Goal: Task Accomplishment & Management: Use online tool/utility

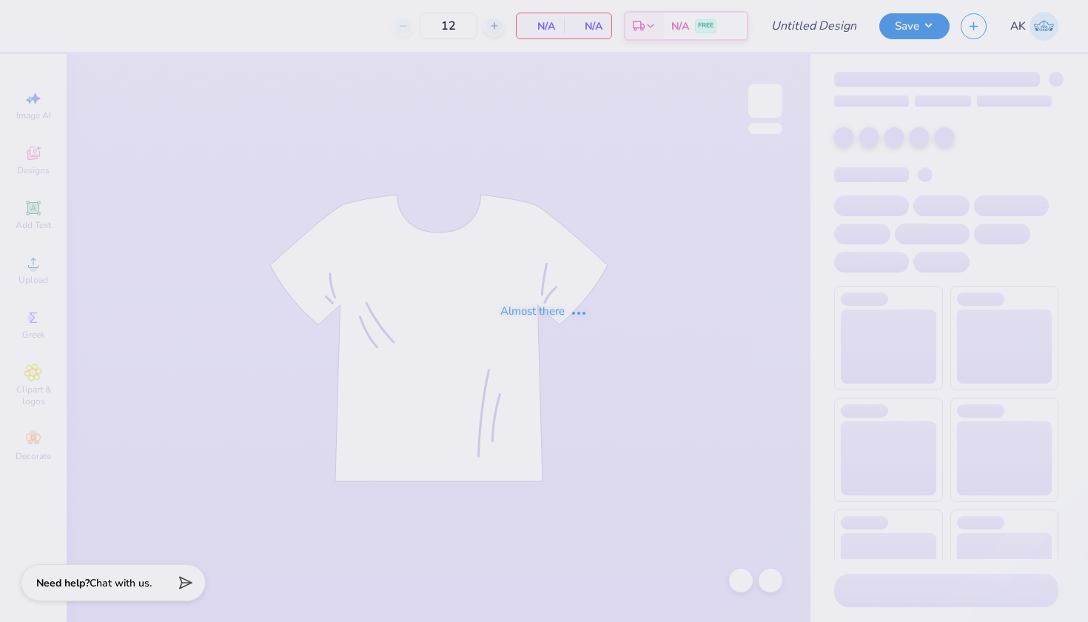
type input "[PERSON_NAME] : [GEOGRAPHIC_DATA]"
type input "50"
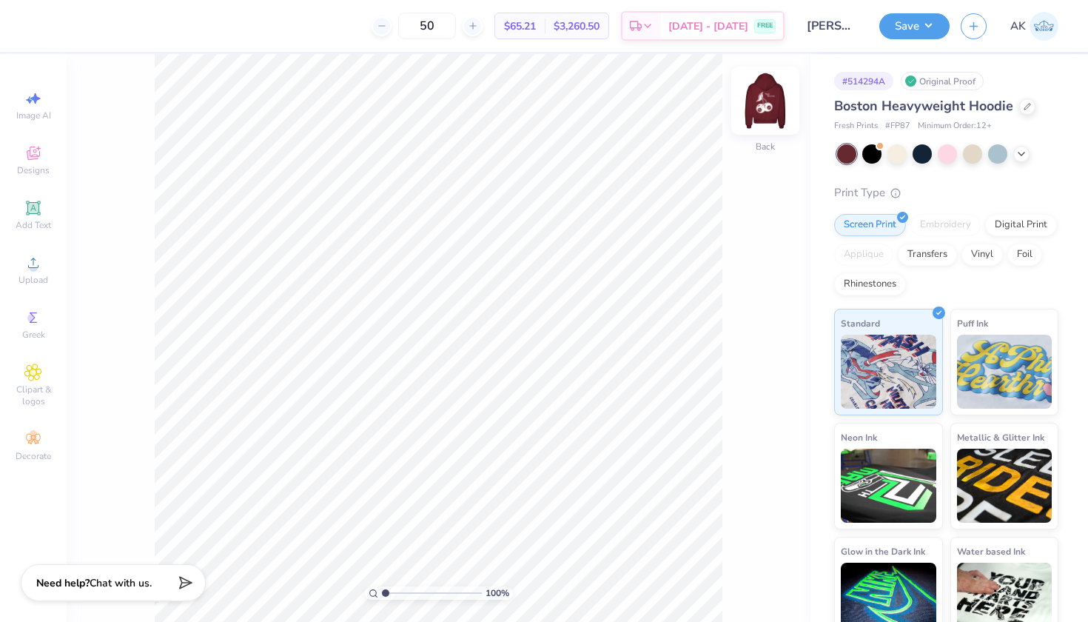
click at [764, 103] on img at bounding box center [765, 100] width 59 height 59
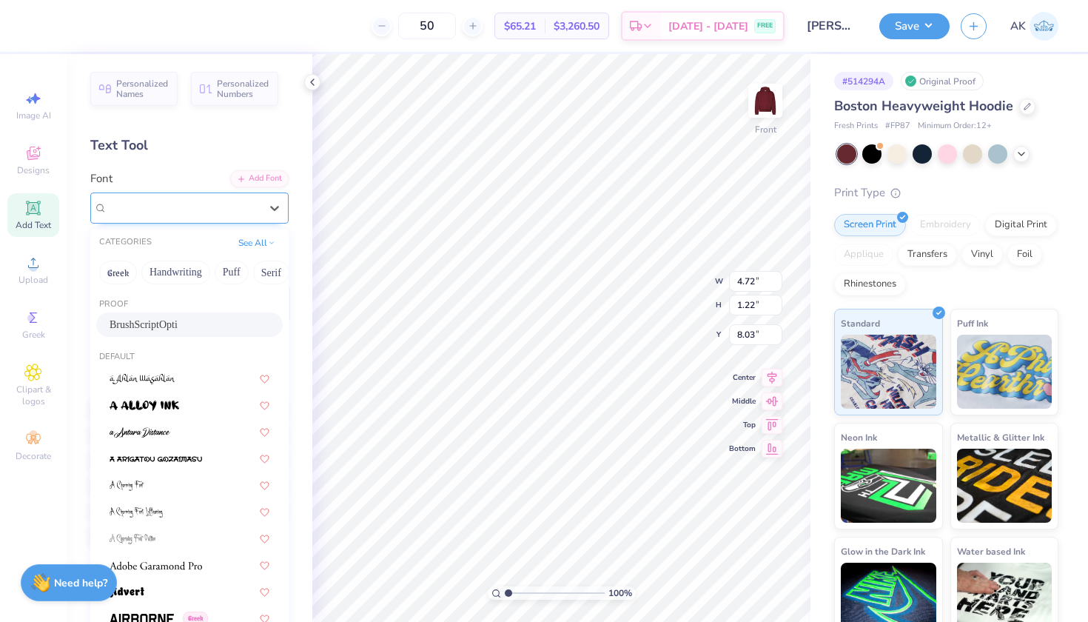
click at [241, 207] on div "BrushScriptOpti" at bounding box center [183, 207] width 155 height 23
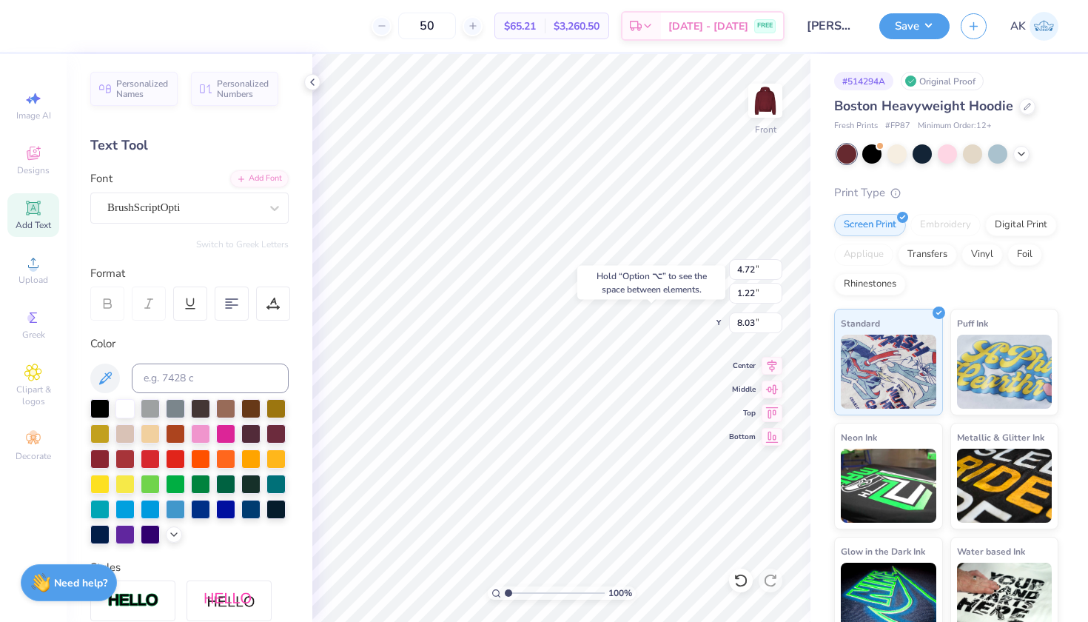
type input "10.18"
type input "3.10"
type input "1.19"
type input "8.69"
type input "10.77"
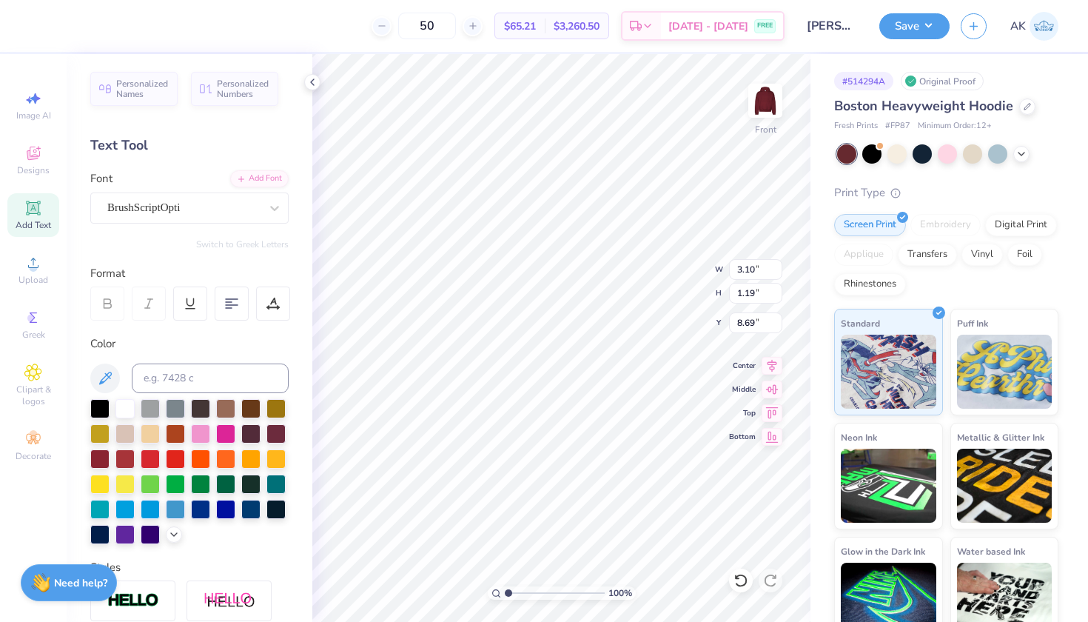
type input "13.84"
type input "6.97"
type input "1.86"
type input "1.53"
type input "16.35"
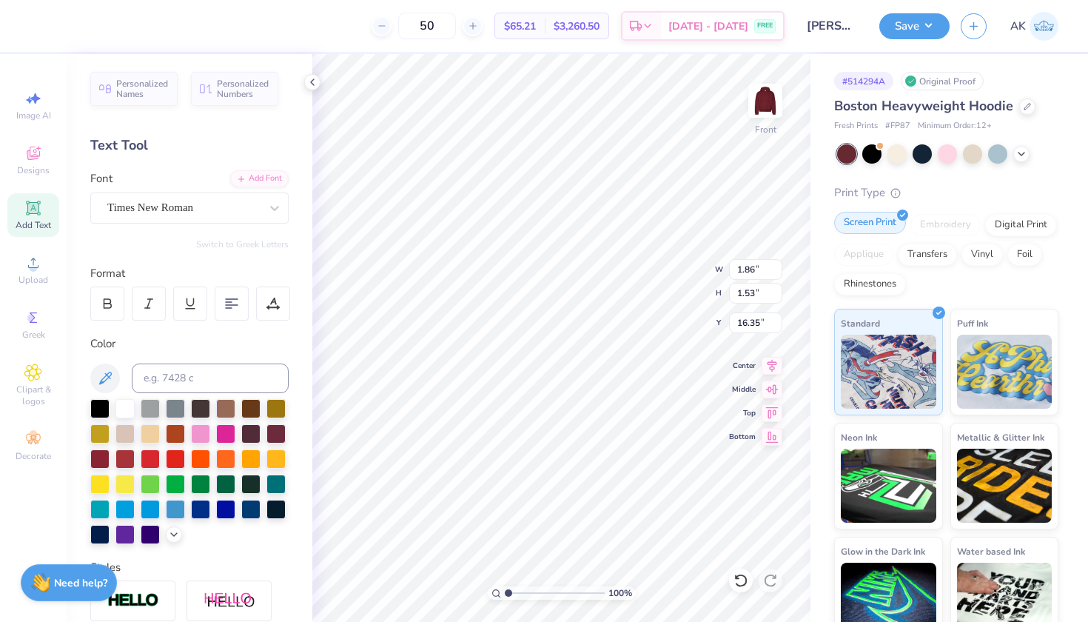
type input "10.77"
type input "13.84"
type input "6.10"
type input "1.86"
type input "1.53"
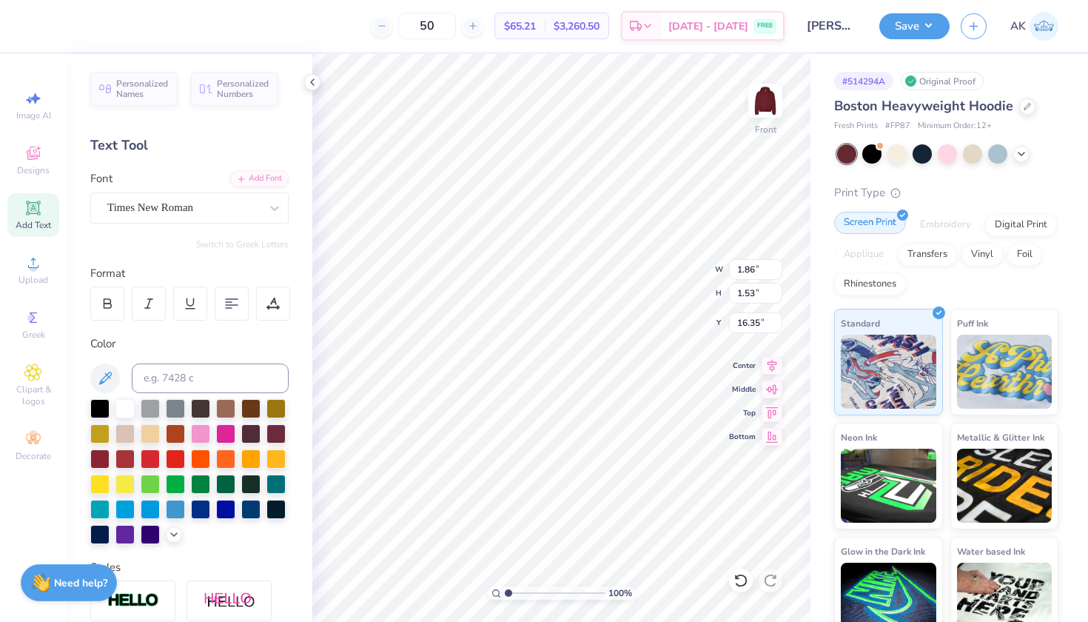
type input "15.58"
type input "9.02"
type input "4.72"
type input "1.22"
type input "11.80"
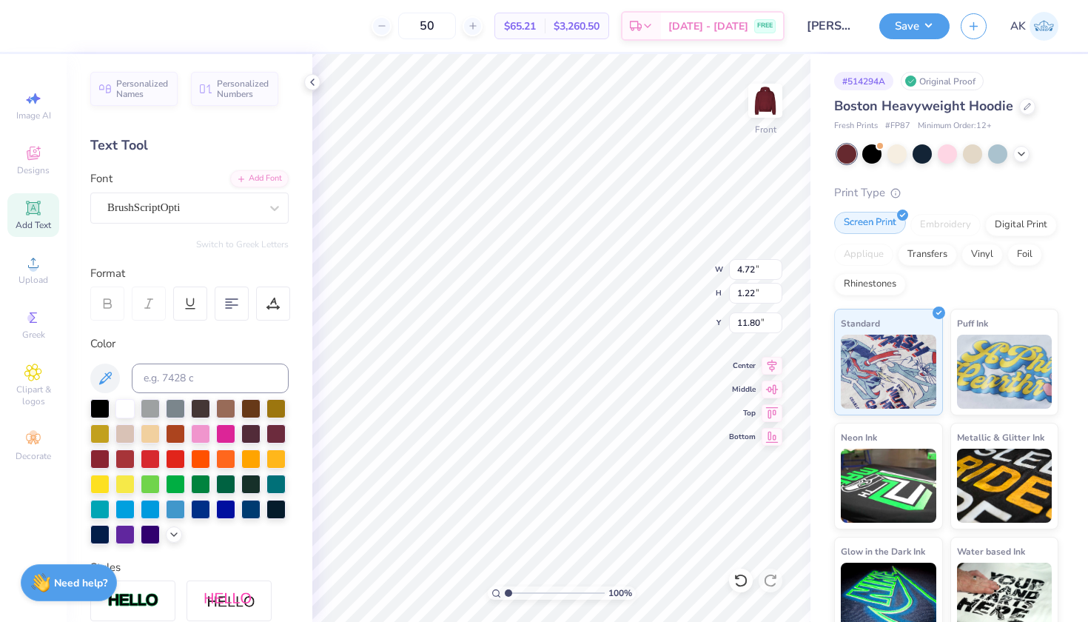
type input "3.10"
type input "1.19"
type input "10.27"
type input "0.26"
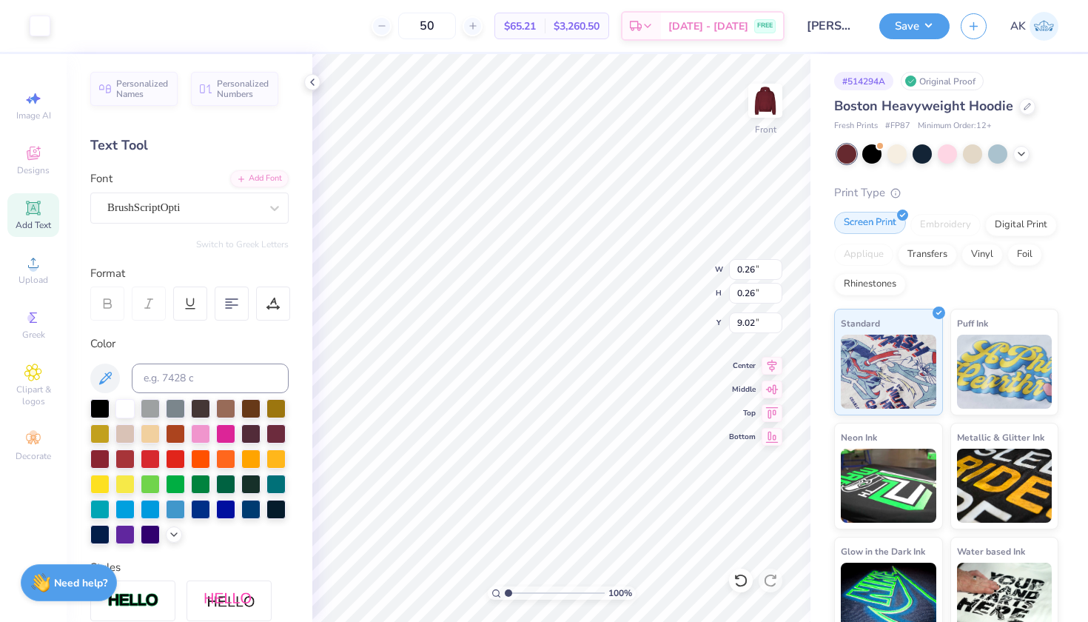
type input "11.80"
click at [197, 208] on div "BrushScriptOpti" at bounding box center [183, 207] width 155 height 23
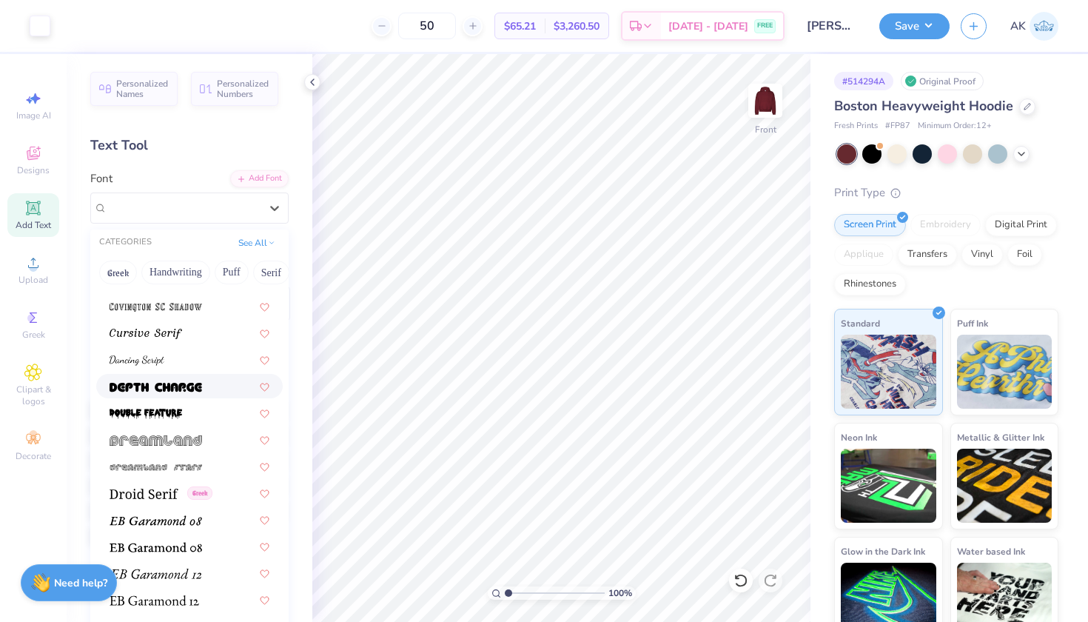
scroll to position [2552, 0]
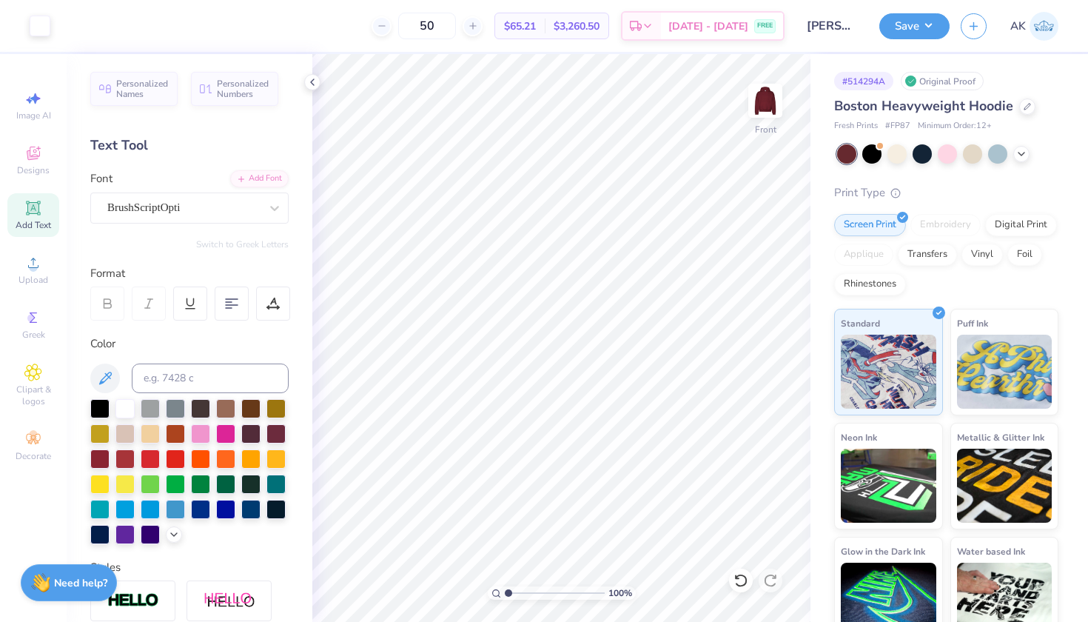
click at [36, 209] on icon at bounding box center [32, 207] width 11 height 11
type input "5.00"
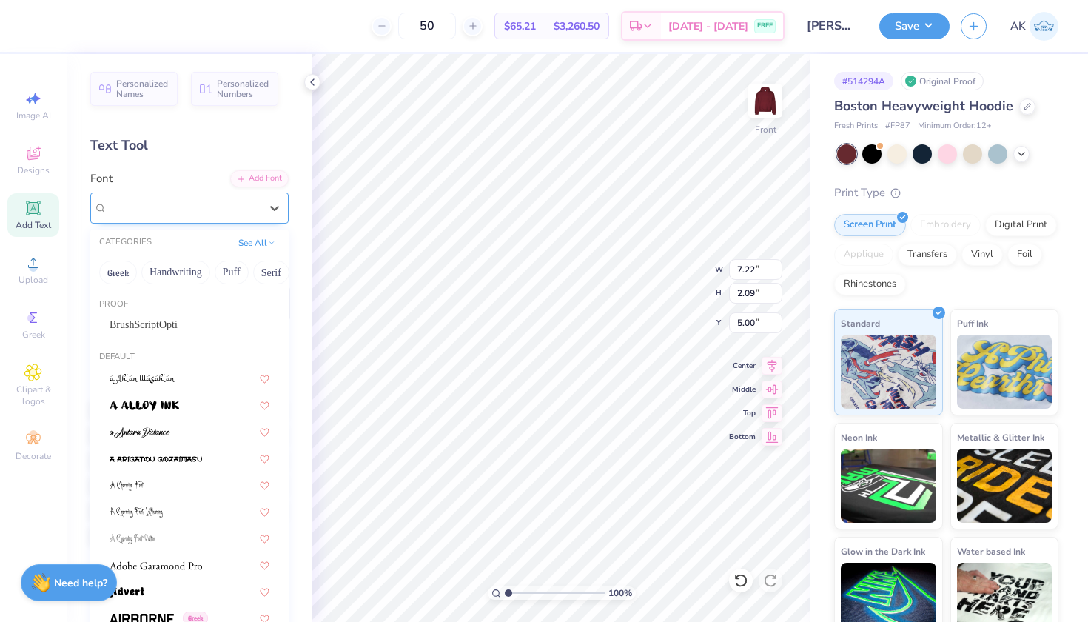
click at [261, 200] on div "Super Dream" at bounding box center [183, 207] width 155 height 23
click at [232, 270] on button "Puff" at bounding box center [232, 273] width 34 height 24
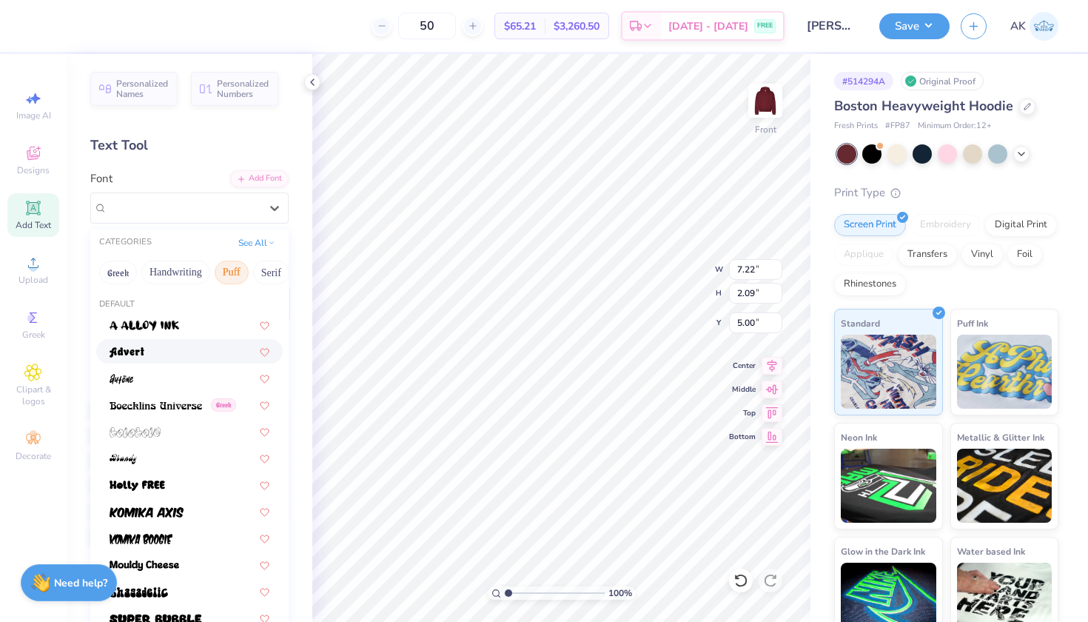
click at [136, 353] on img at bounding box center [127, 352] width 35 height 10
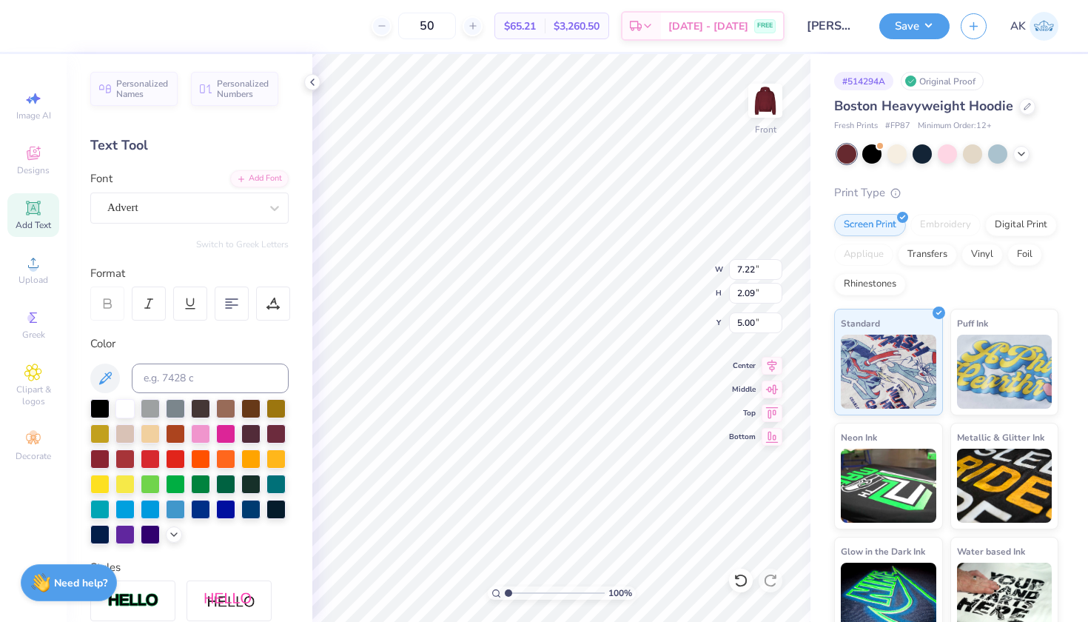
type input "6.99"
type input "2.33"
type input "5.04"
click at [131, 206] on span "Advert" at bounding box center [122, 207] width 31 height 17
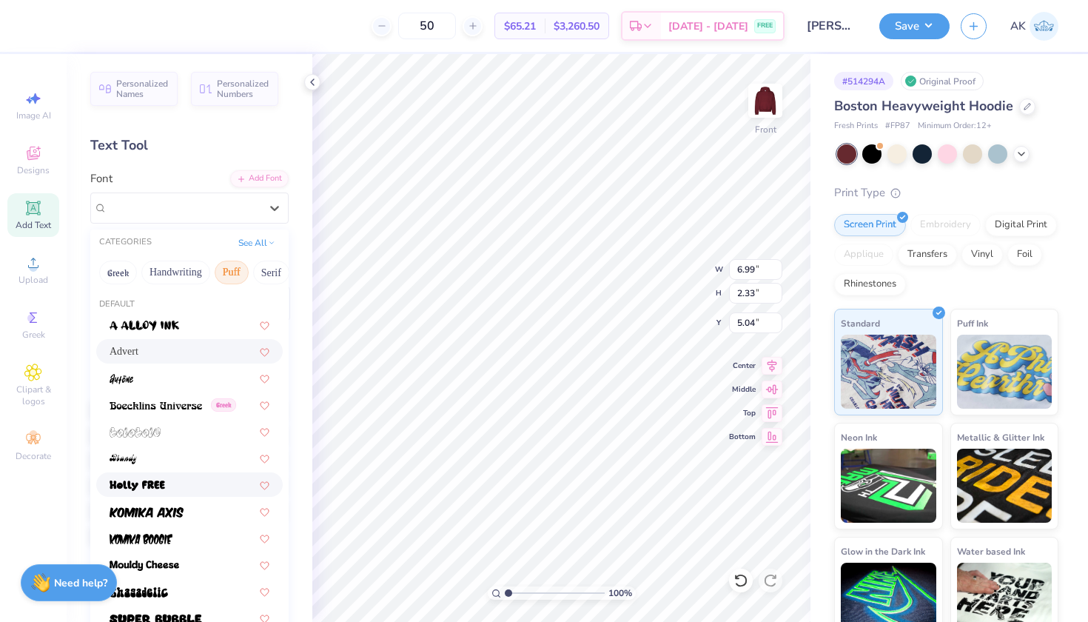
click at [145, 494] on div at bounding box center [189, 484] width 187 height 24
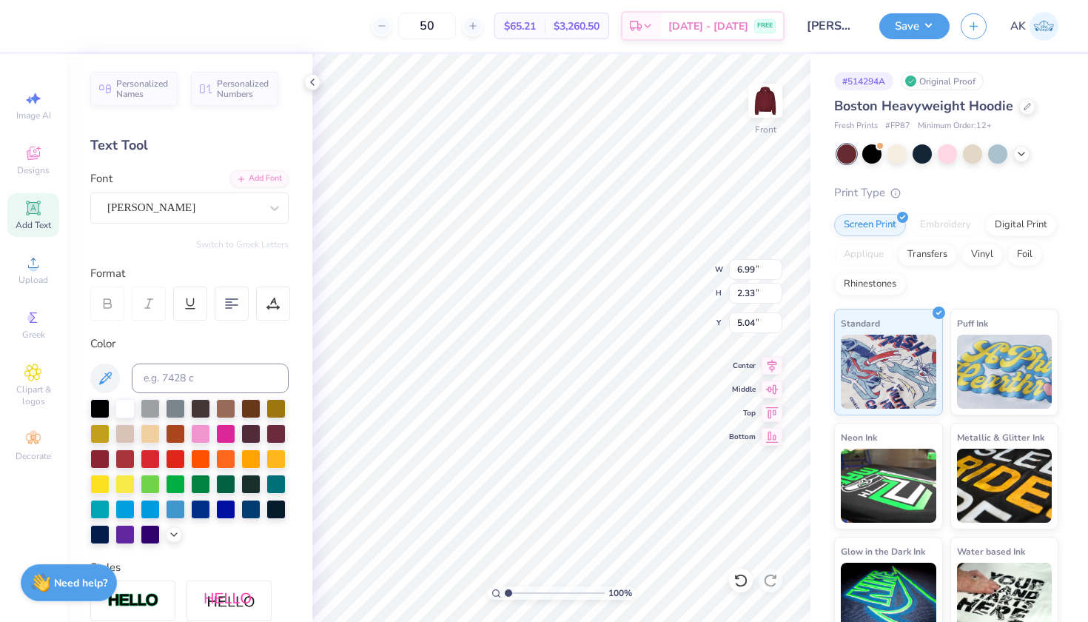
type input "6.72"
type input "2.06"
type input "5.17"
type textarea "PANHELLENIC"
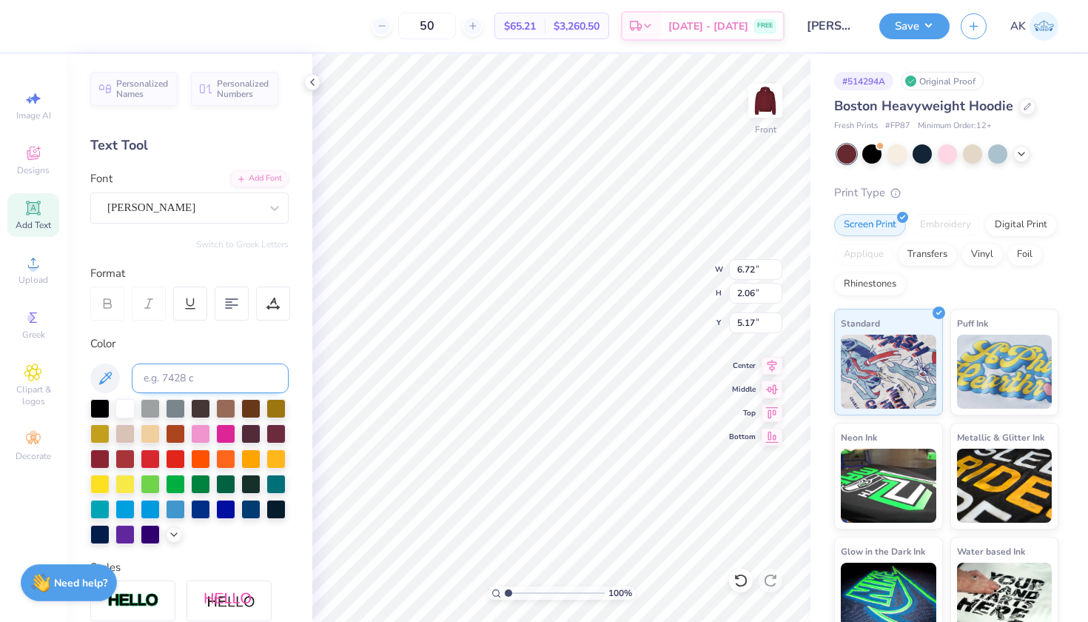
scroll to position [0, 4]
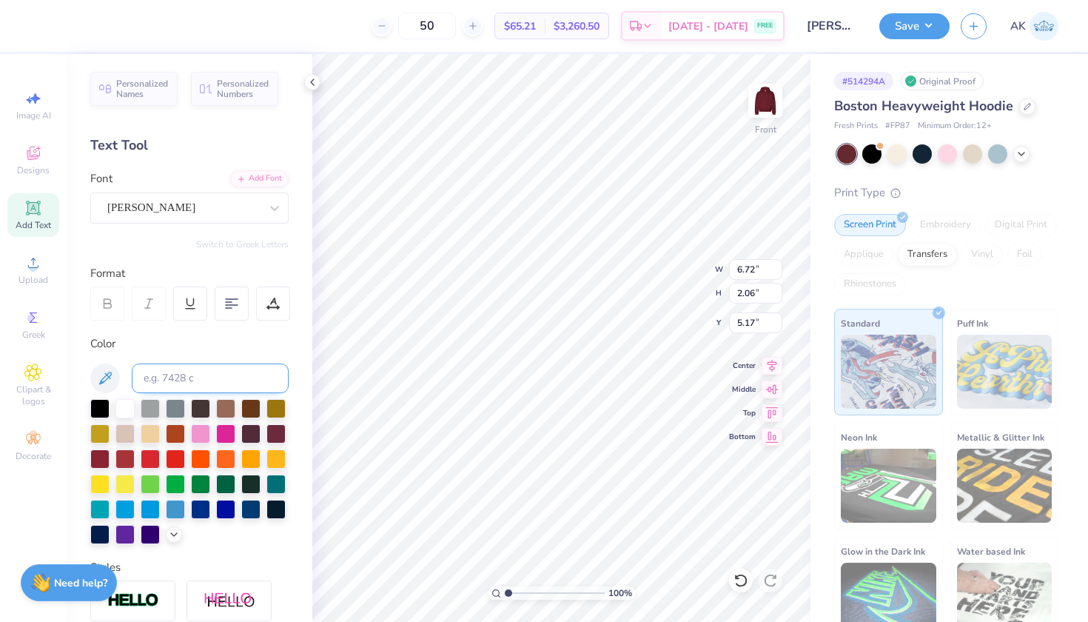
type input "10.77"
type input "13.84"
type input "6.10"
type input "1.89"
type input "1.55"
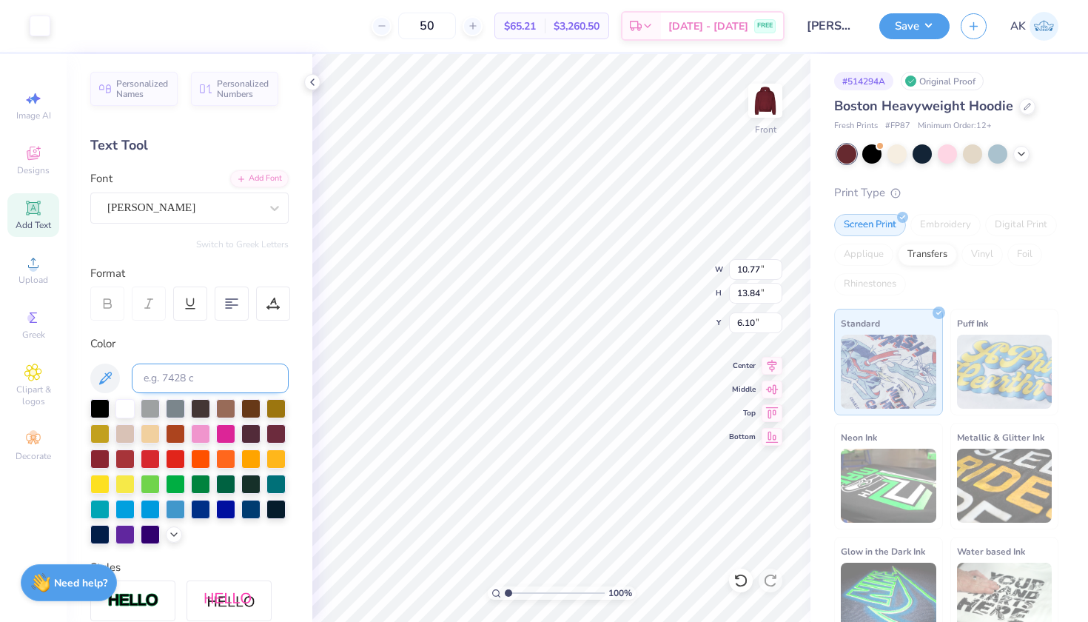
type input "17.11"
type input "1.86"
type input "1.53"
type input "19.94"
type input "10.77"
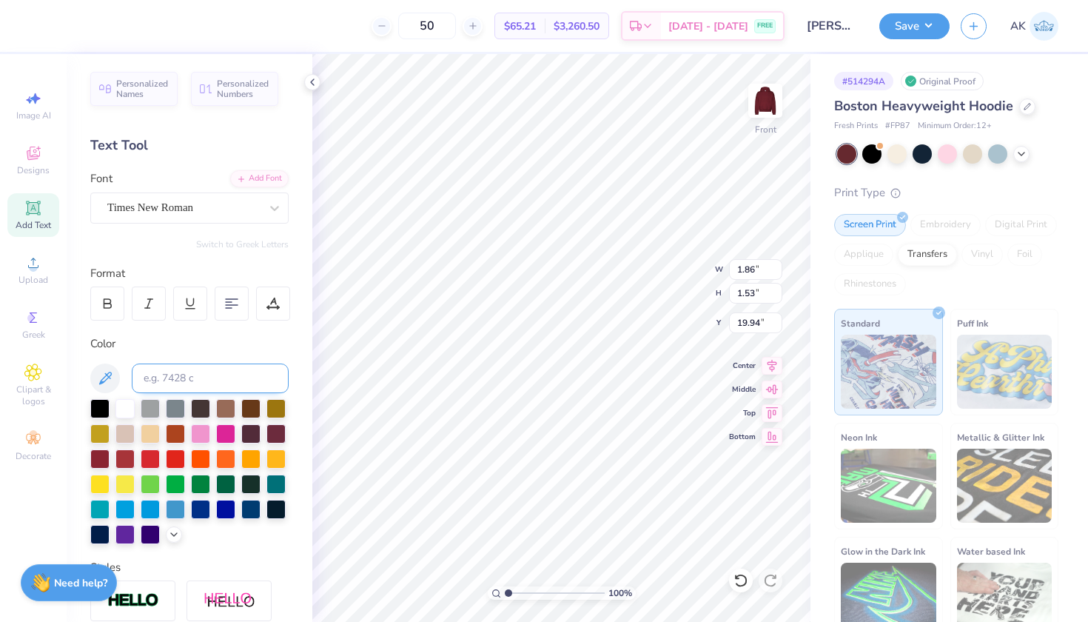
type input "13.84"
type input "7.83"
type input "1.86"
type input "1.53"
type input "17.38"
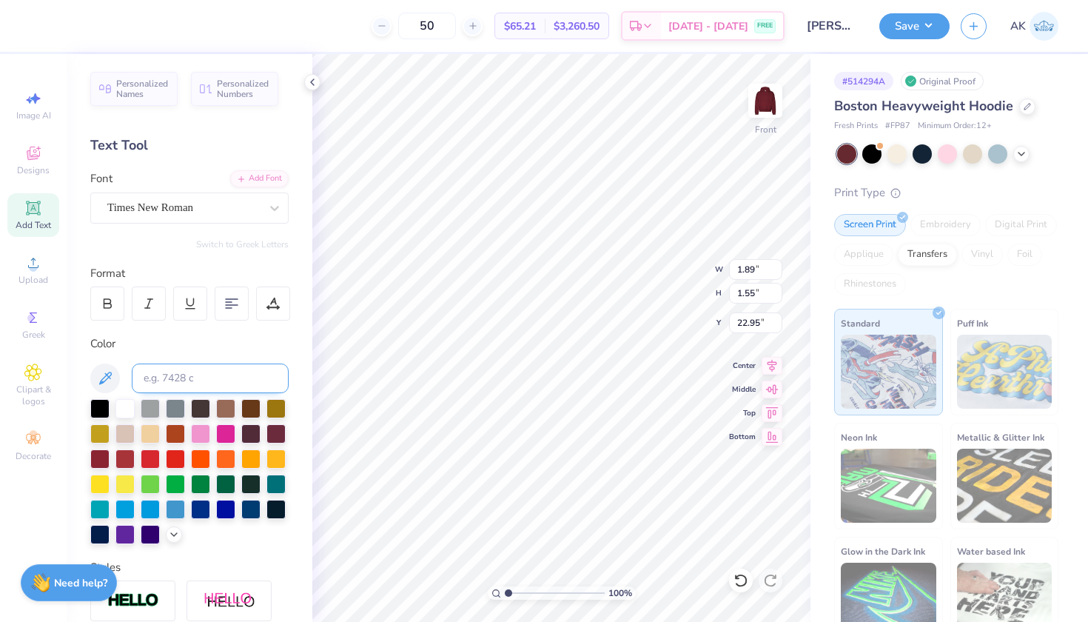
type input "18.91"
type input "16.82"
type input "2.09"
type input "5.46"
type input "3.10"
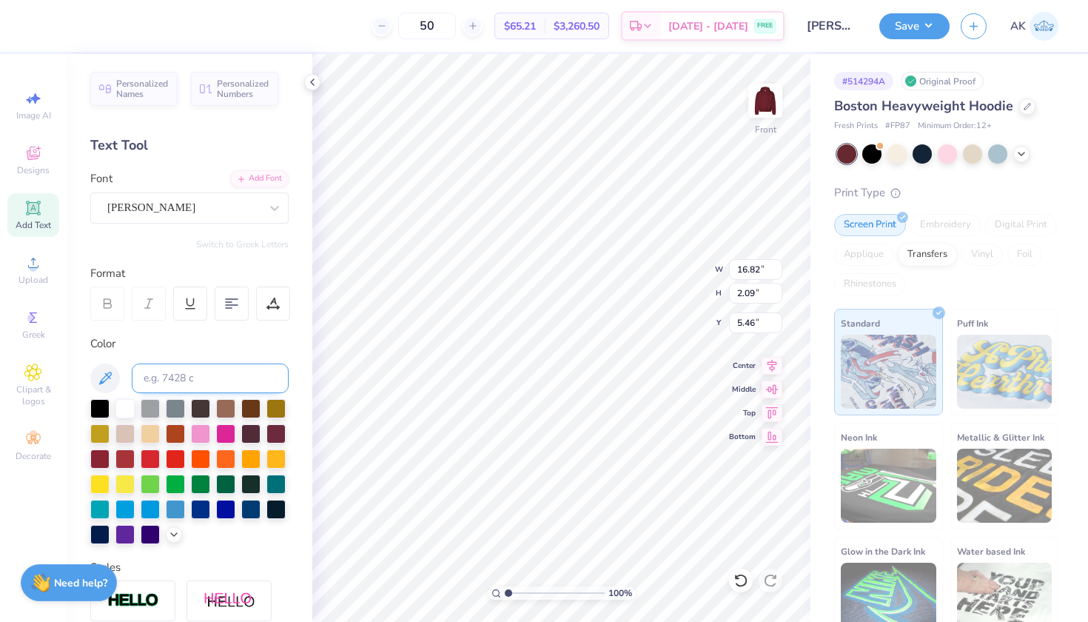
type input "1.19"
type input "9.92"
type input "4.72"
type input "1.22"
type input "11.32"
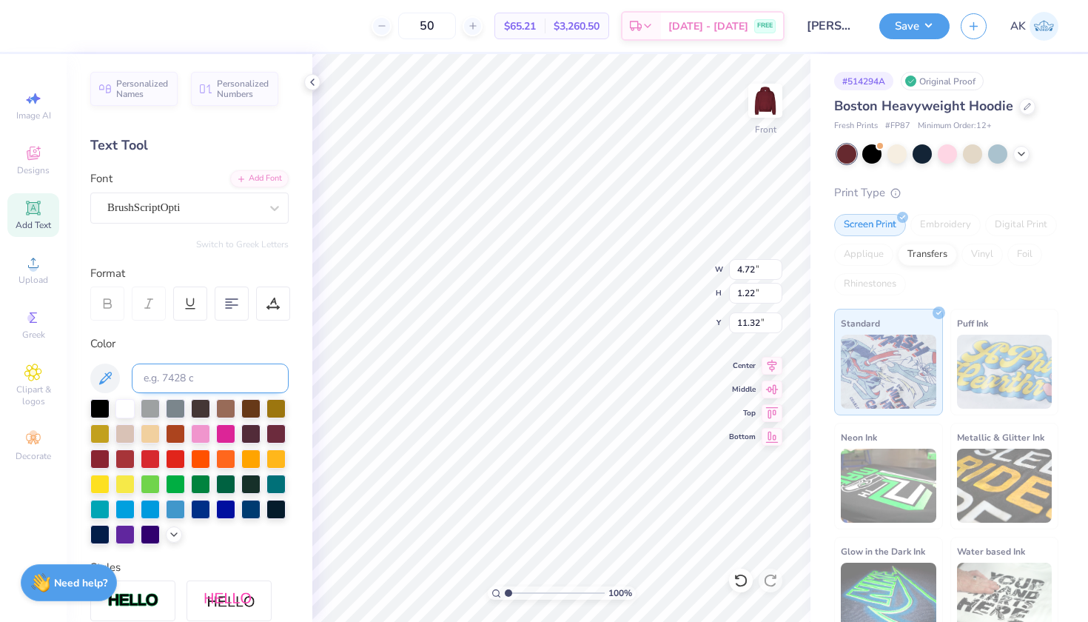
type input "0.26"
type input "11.32"
type input "10.77"
type input "13.84"
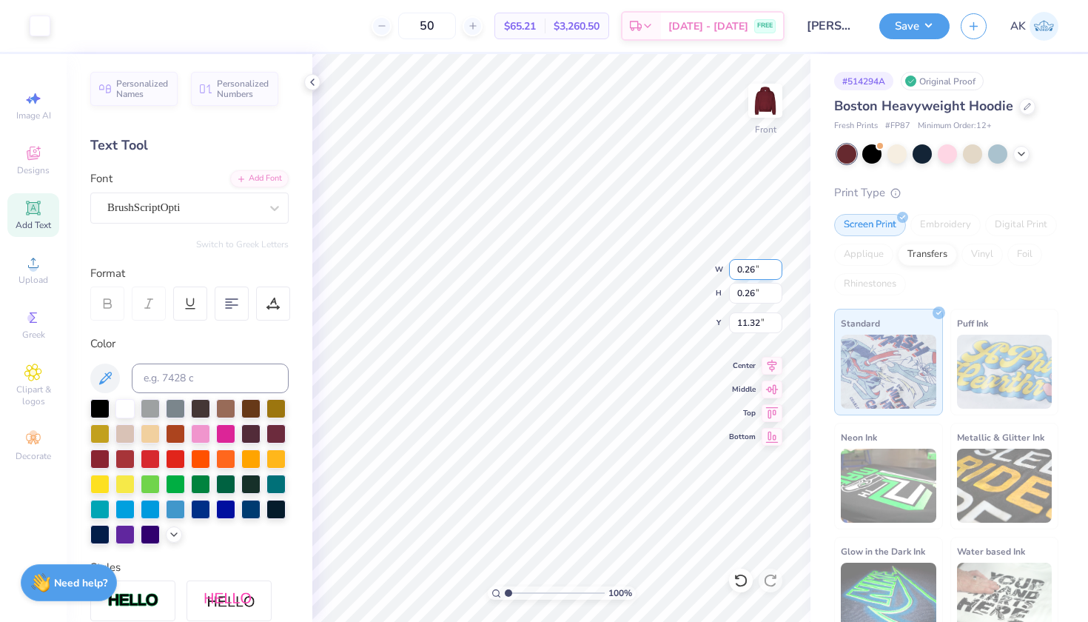
type input "7.83"
type input "16.82"
type input "2.09"
type input "5.41"
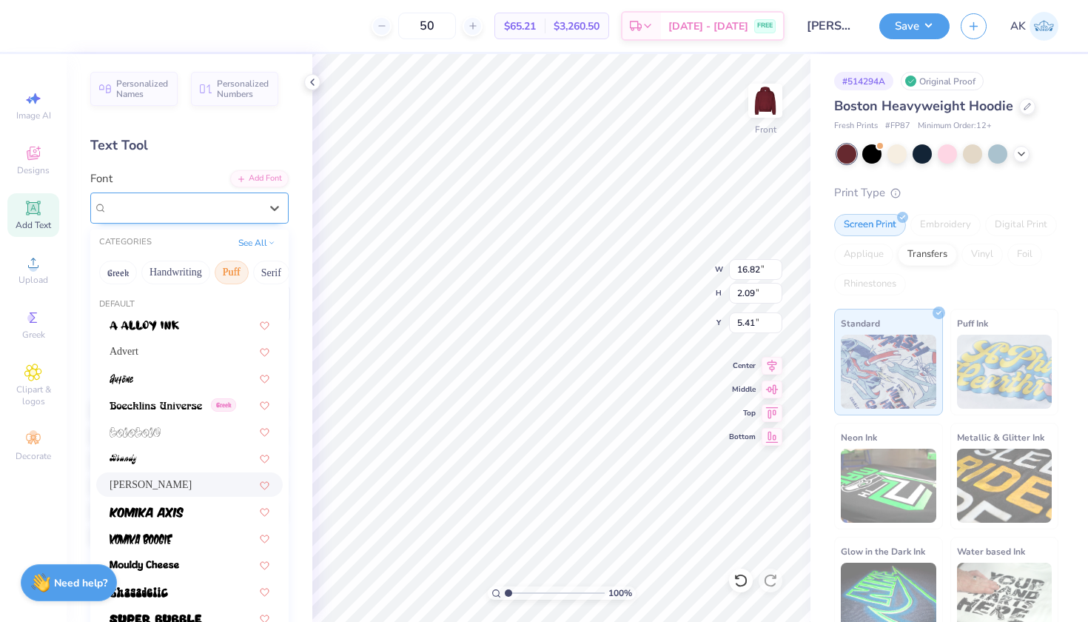
click at [231, 200] on div "[PERSON_NAME]" at bounding box center [183, 207] width 155 height 23
click at [187, 509] on div at bounding box center [190, 511] width 160 height 16
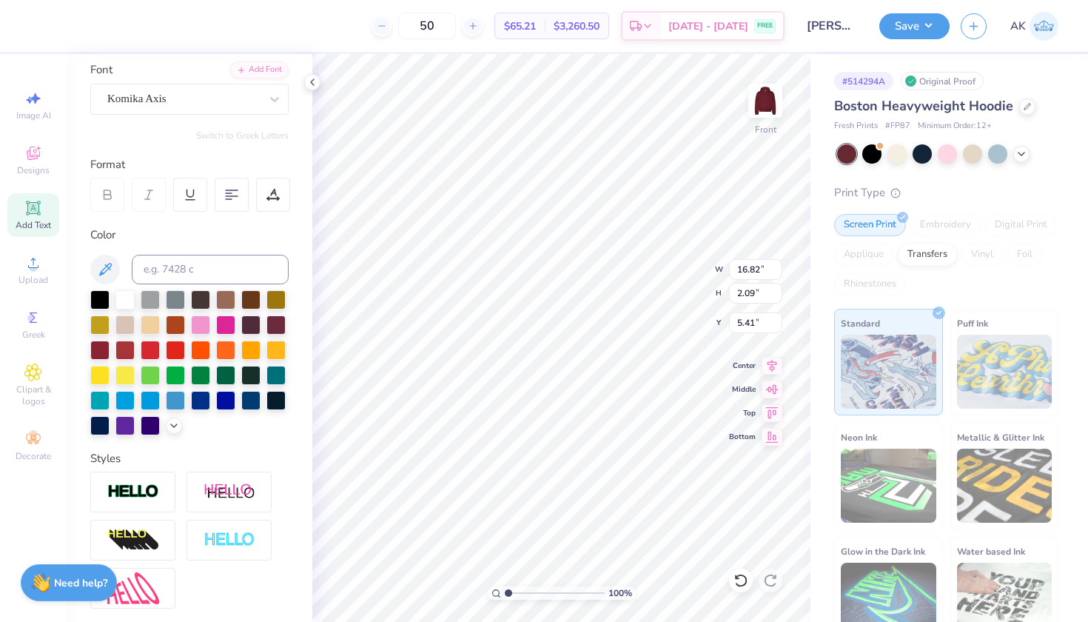
scroll to position [120, 0]
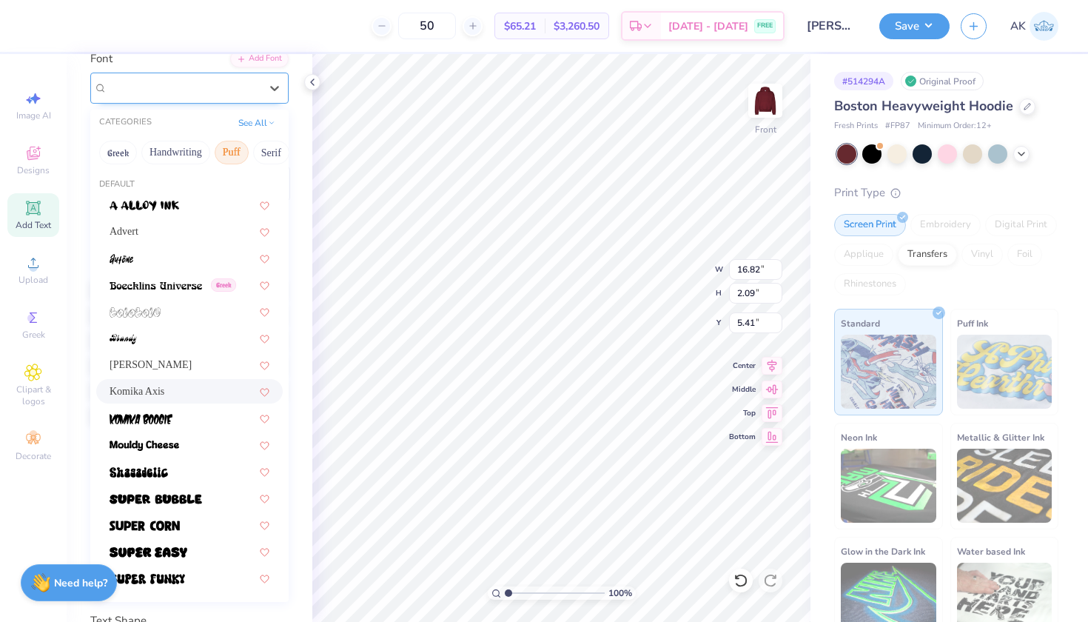
click at [199, 92] on div "Komika Axis" at bounding box center [183, 87] width 155 height 23
click at [168, 501] on img at bounding box center [156, 499] width 93 height 10
click at [225, 84] on div "Super Bubble" at bounding box center [183, 87] width 155 height 23
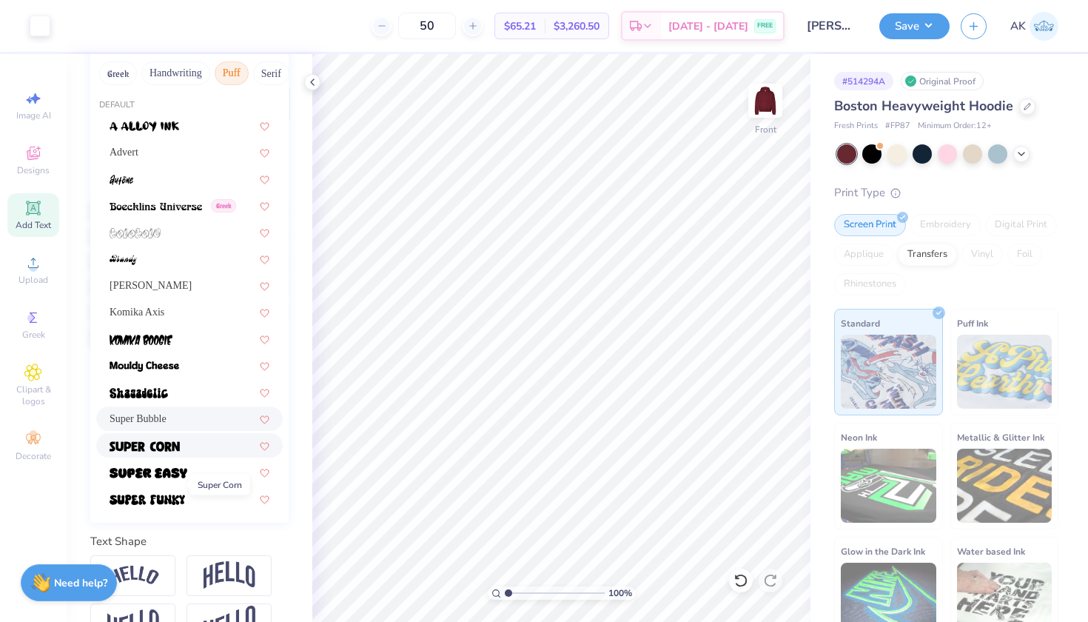
scroll to position [202, 0]
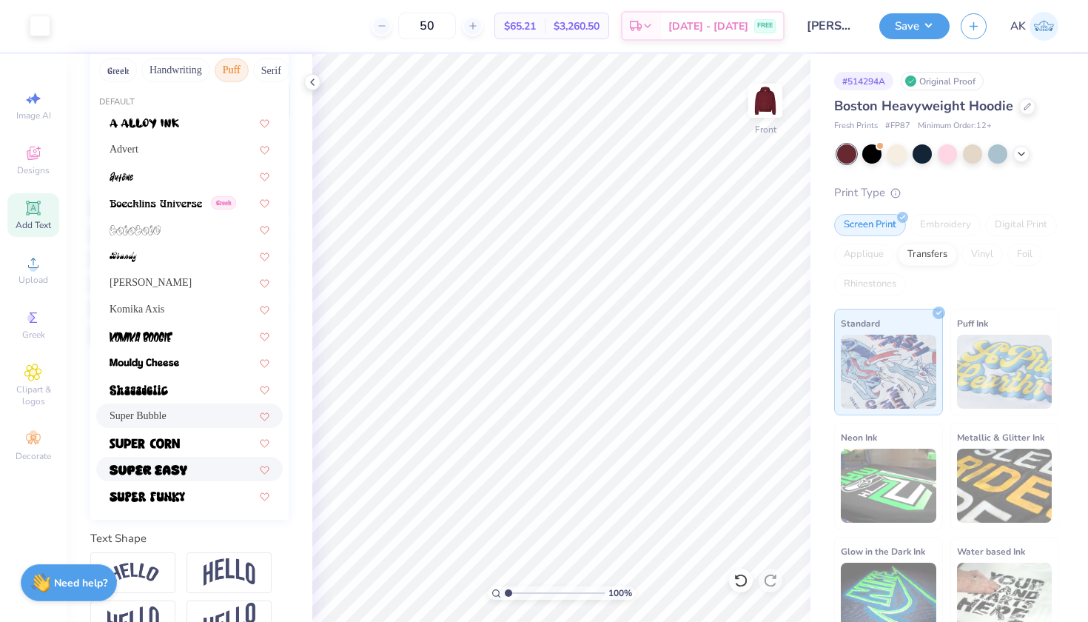
click at [173, 472] on img at bounding box center [149, 470] width 78 height 10
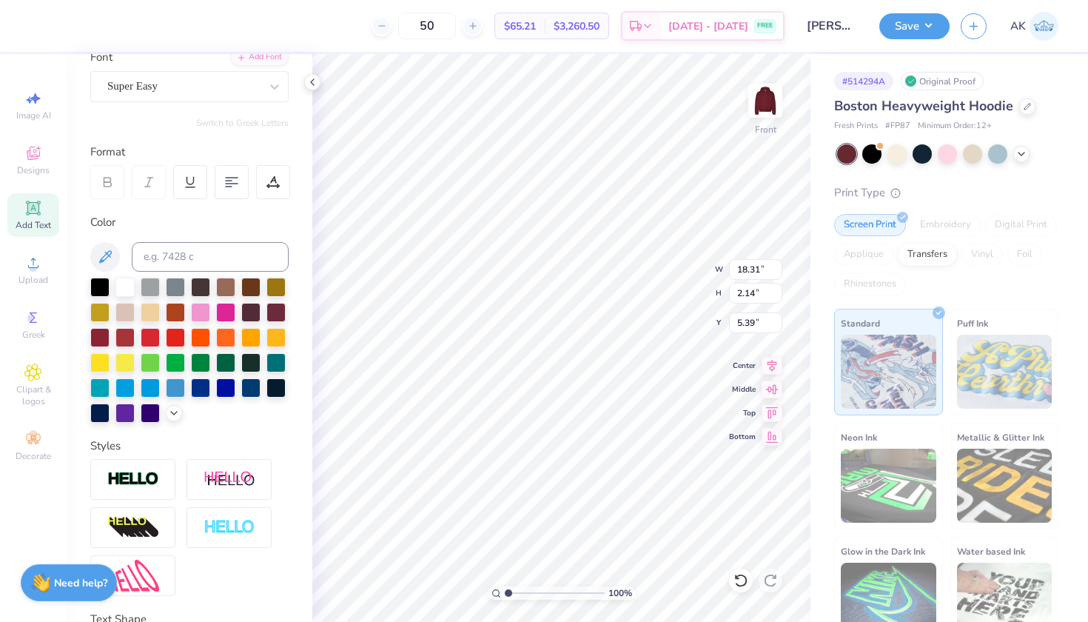
scroll to position [93, 0]
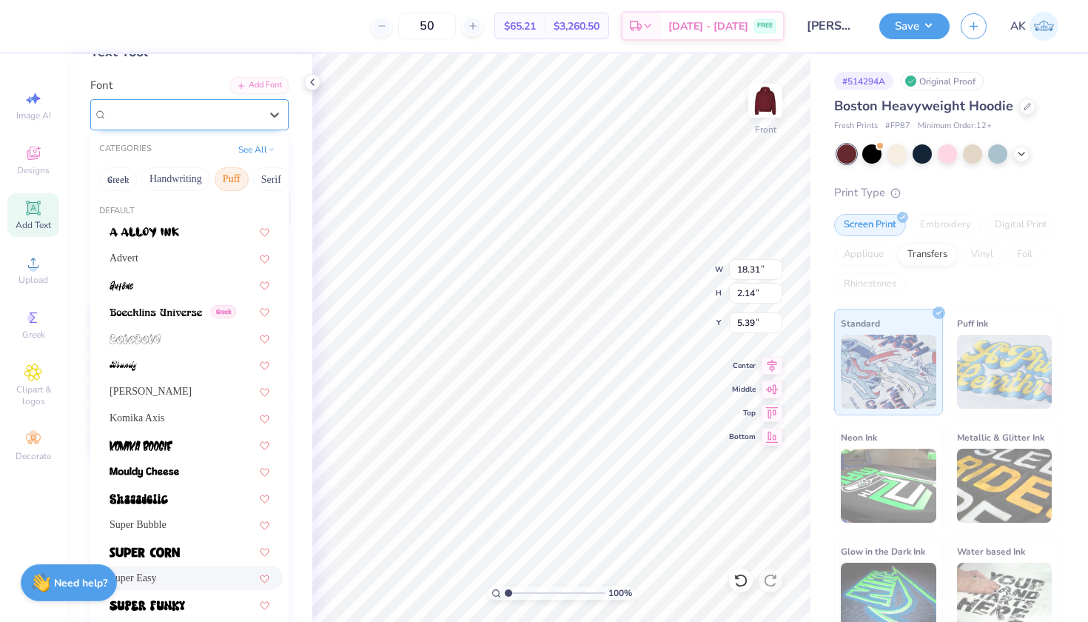
click at [243, 121] on div "Super Easy" at bounding box center [183, 114] width 155 height 23
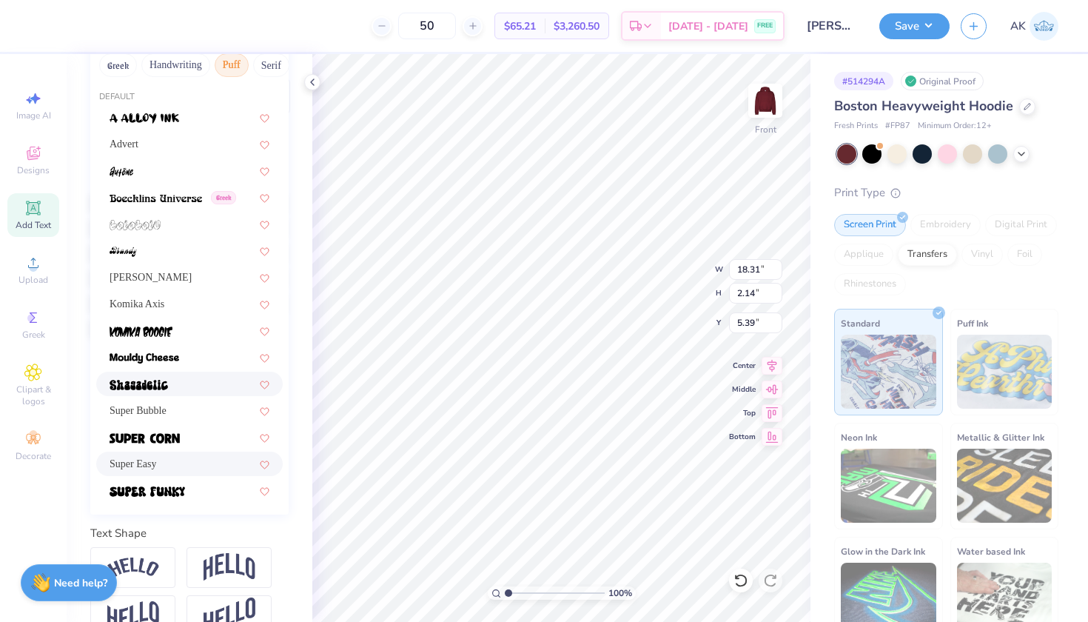
scroll to position [209, 0]
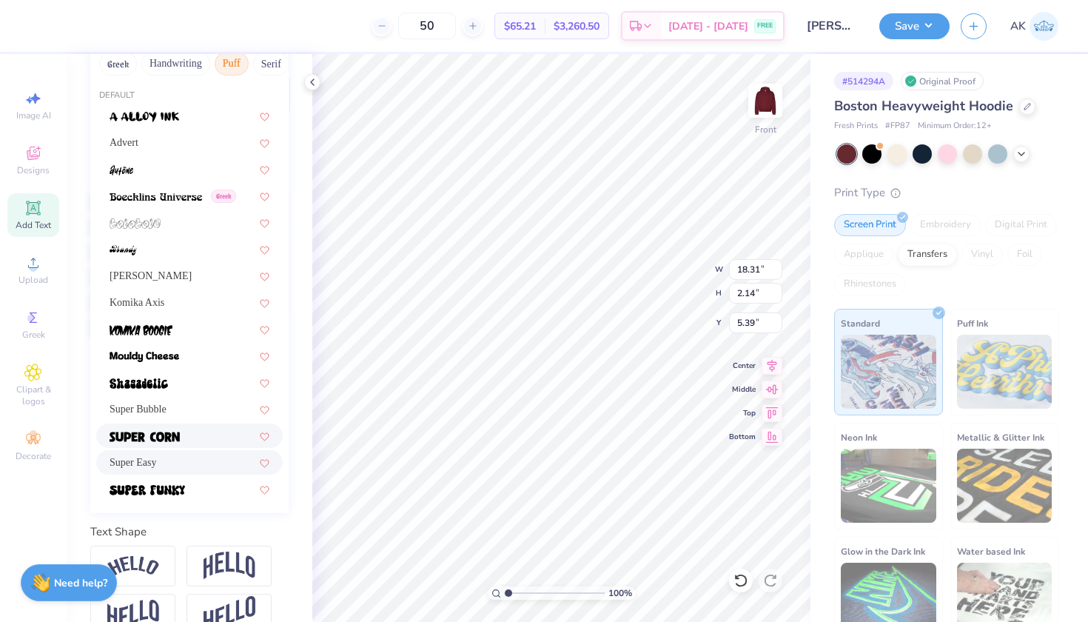
click at [182, 426] on div at bounding box center [189, 436] width 187 height 24
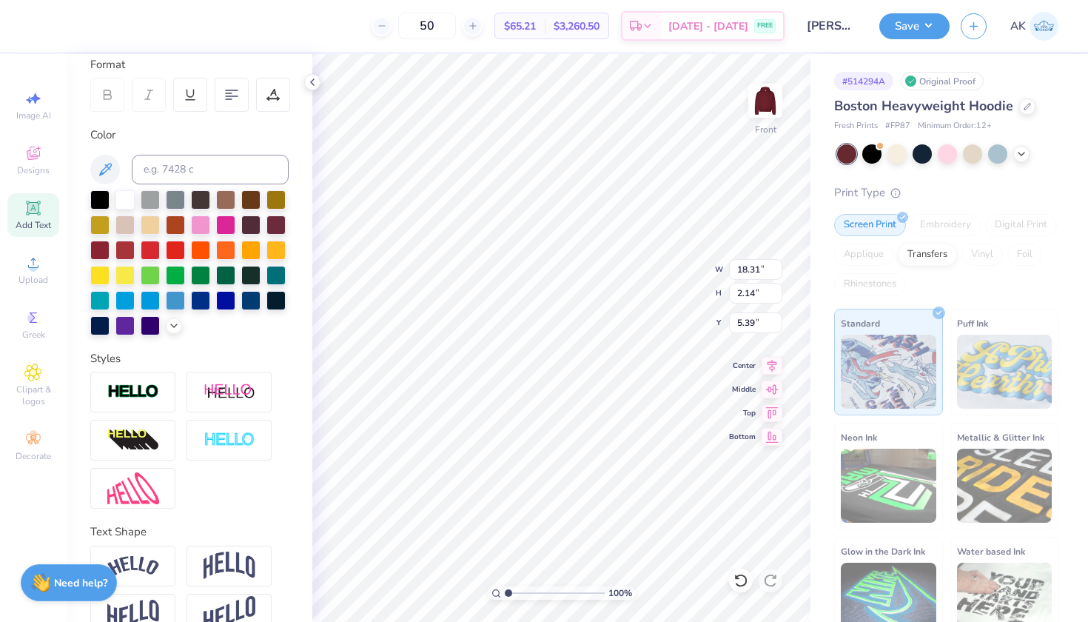
type input "14.50"
type input "1.86"
type input "5.53"
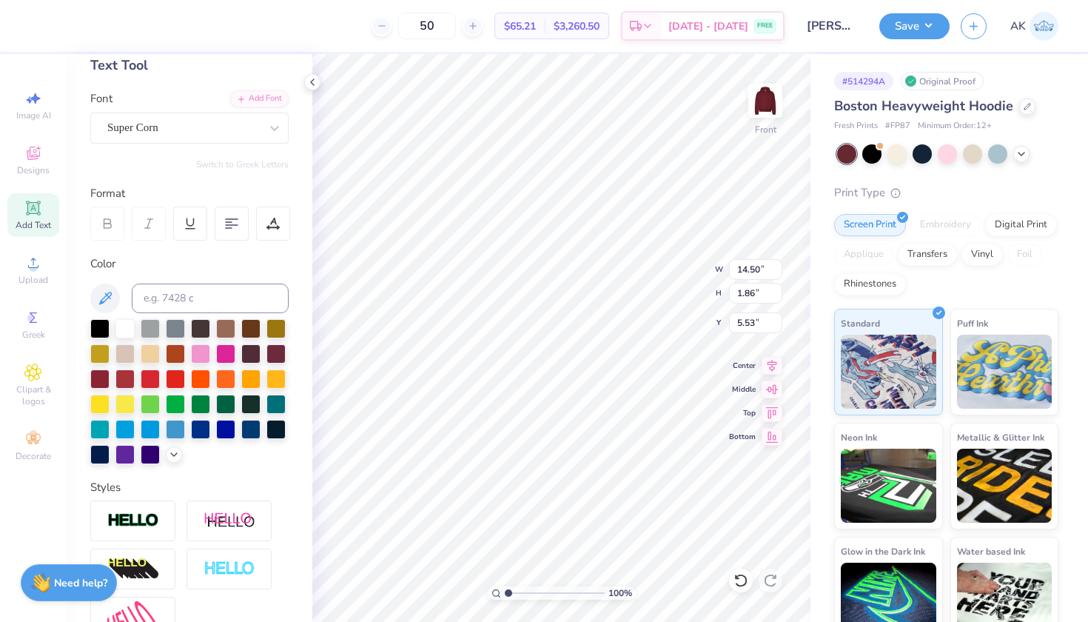
scroll to position [79, 0]
click at [207, 124] on div "Super Corn" at bounding box center [183, 128] width 155 height 23
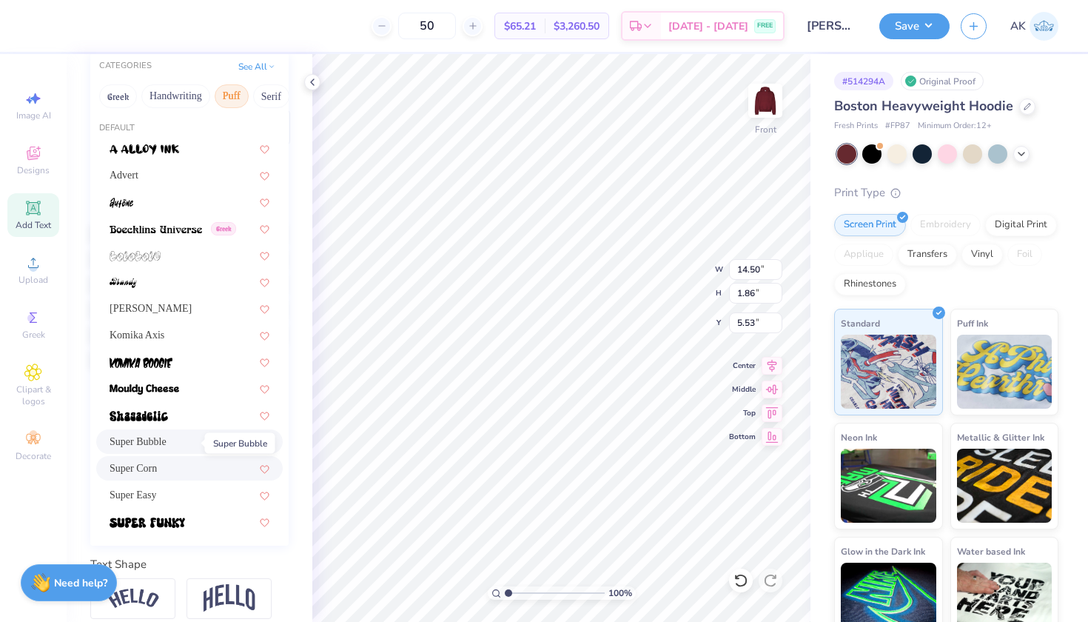
scroll to position [226, 0]
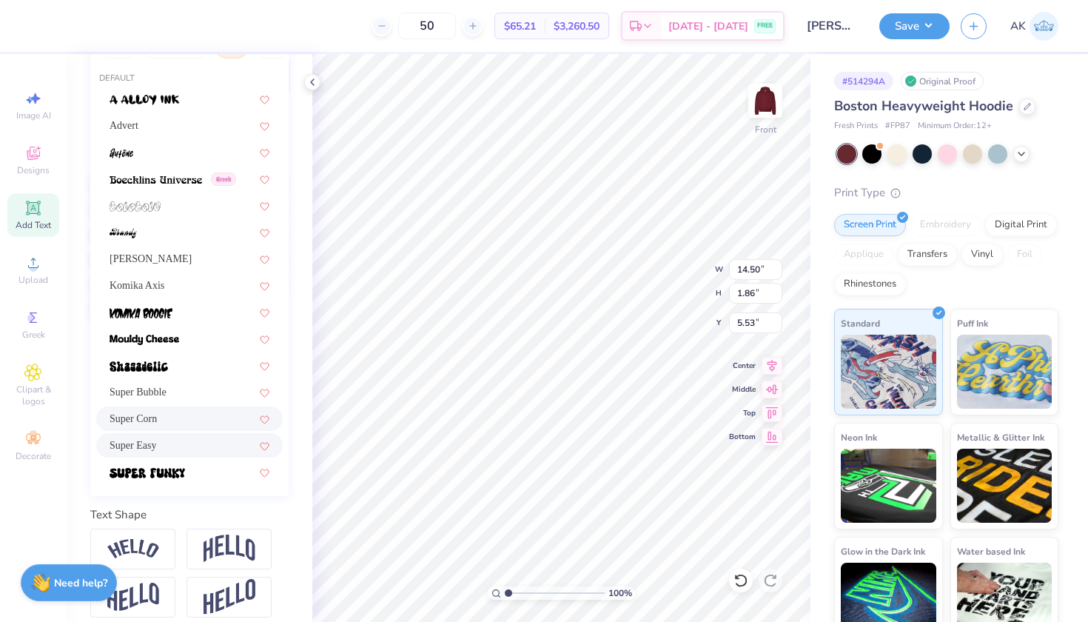
click at [156, 446] on span "Super Easy" at bounding box center [133, 446] width 47 height 16
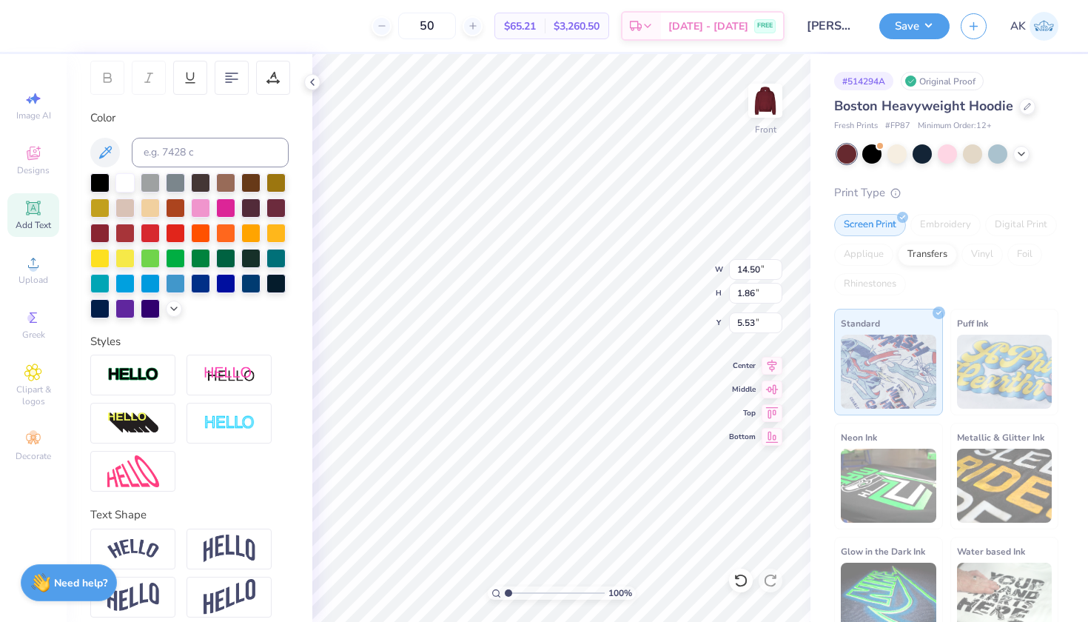
type input "18.31"
type input "2.14"
type input "5.39"
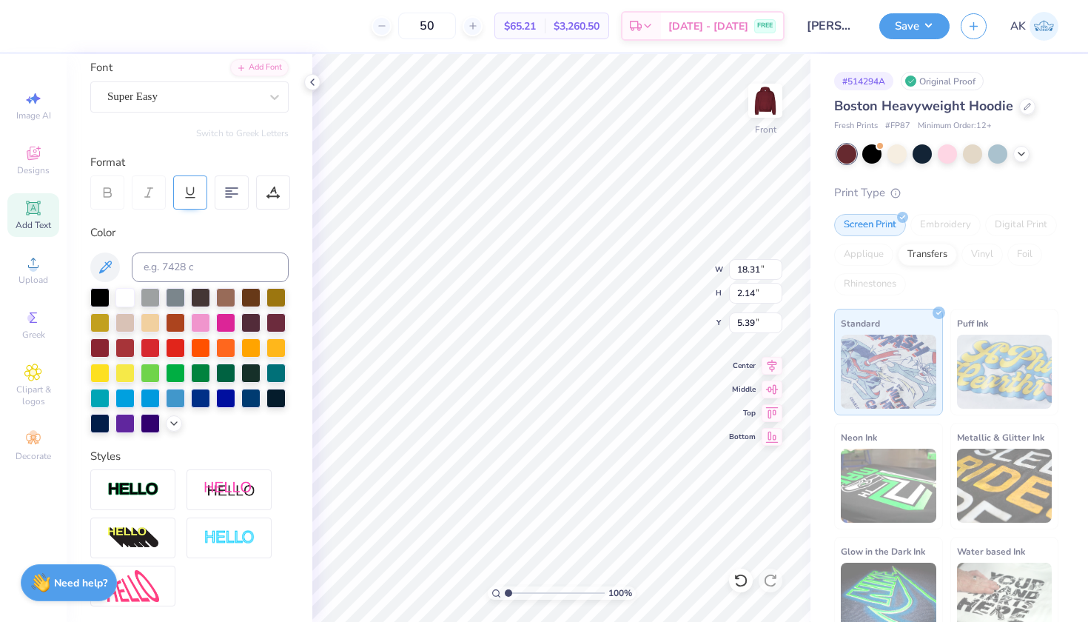
scroll to position [110, 0]
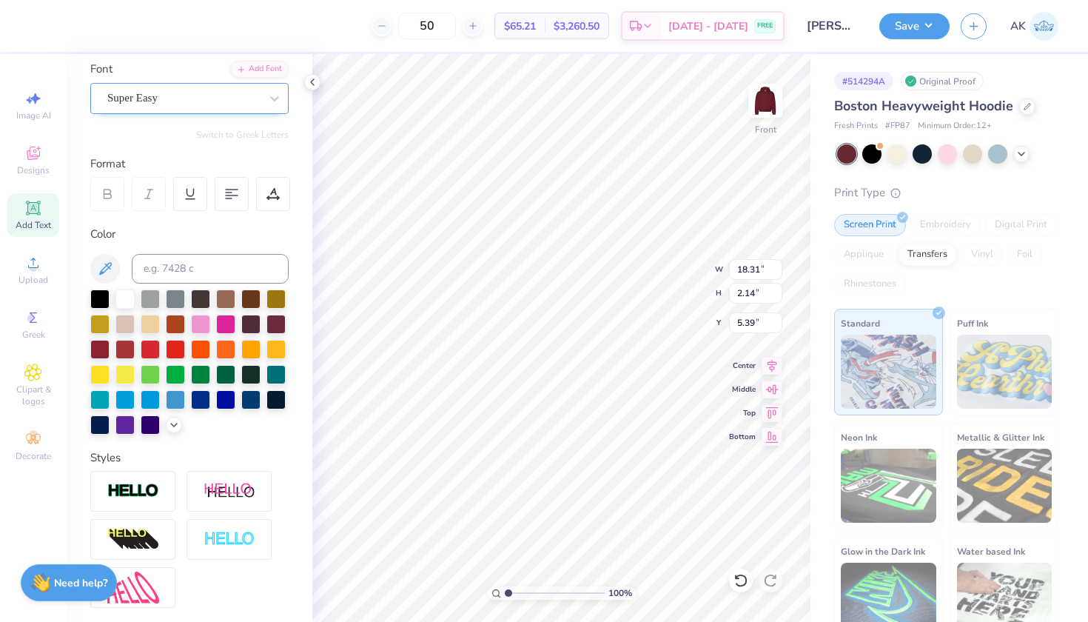
click at [204, 97] on div "Super Easy" at bounding box center [183, 98] width 155 height 23
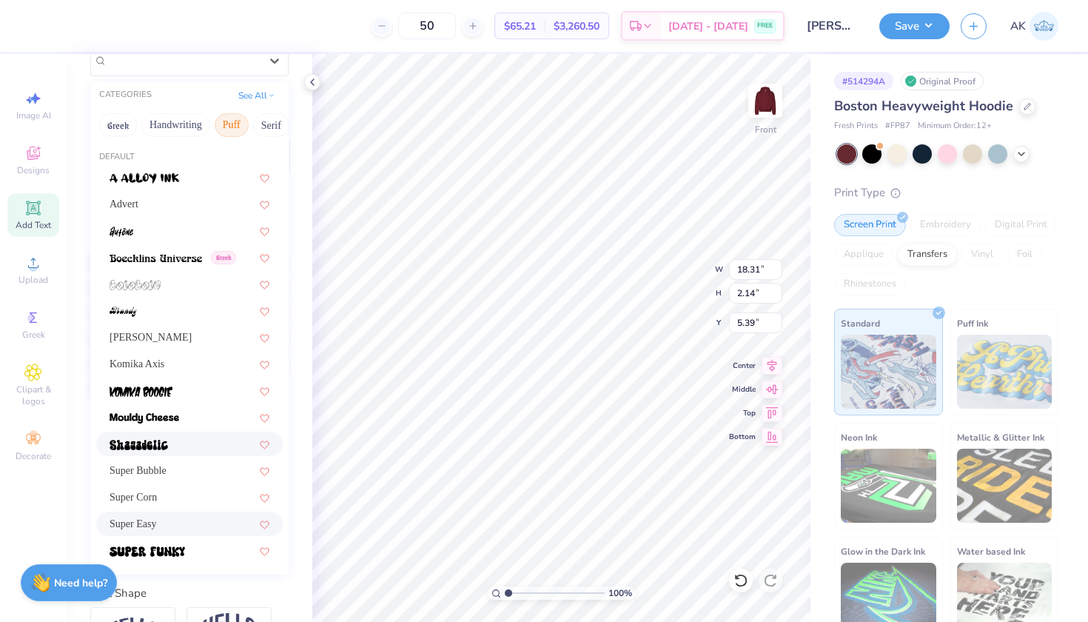
scroll to position [148, 0]
click at [178, 492] on div "Super Corn" at bounding box center [190, 497] width 160 height 16
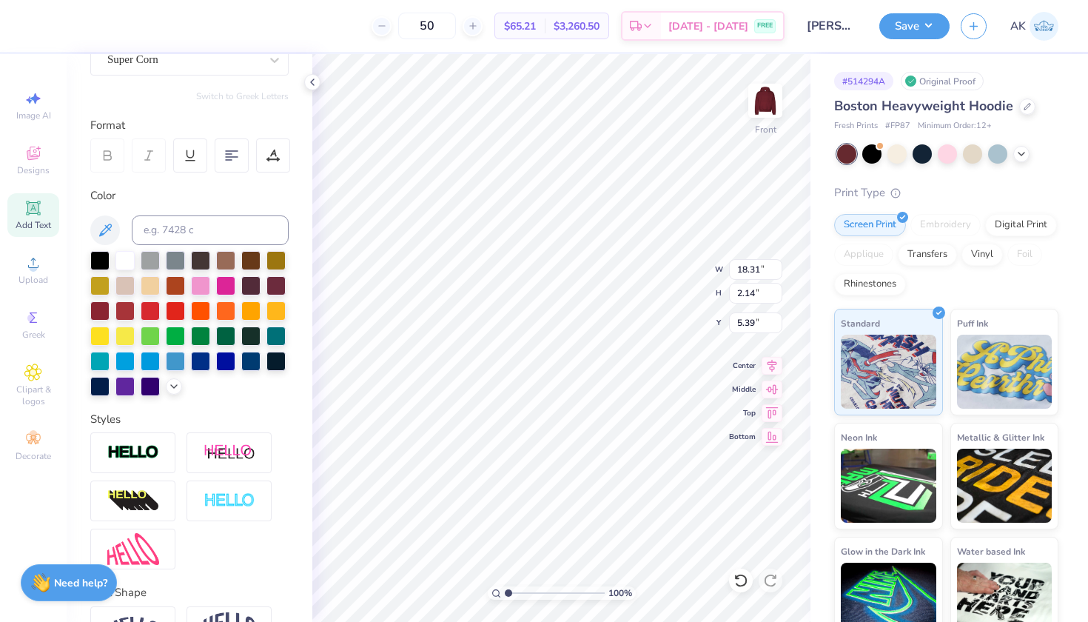
type input "14.50"
type input "1.86"
type input "5.53"
click at [194, 69] on div "Super Corn" at bounding box center [183, 59] width 155 height 23
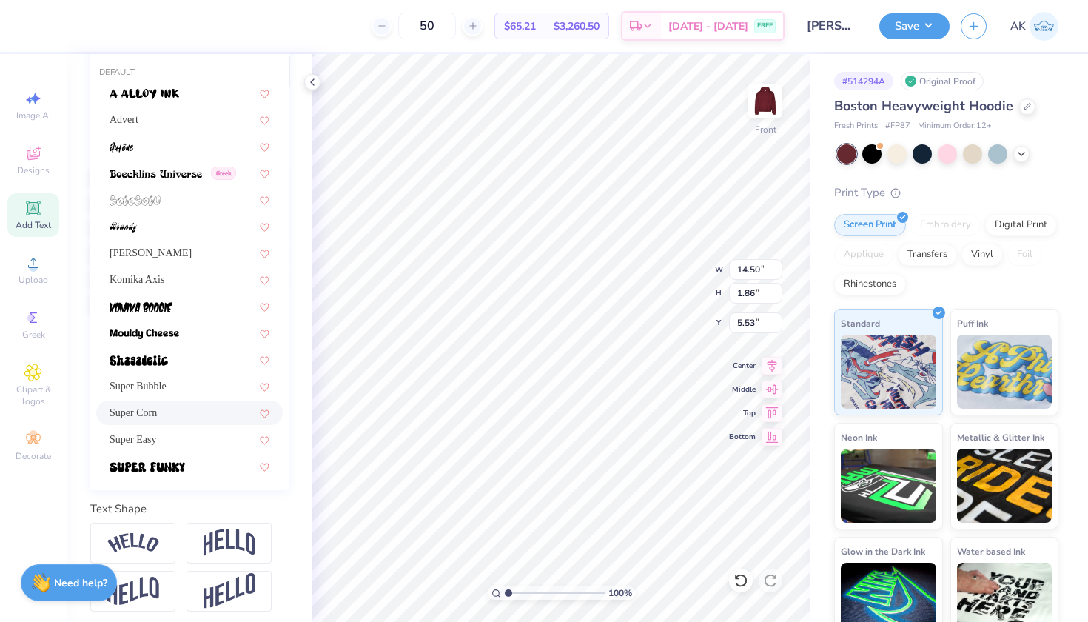
scroll to position [235, 0]
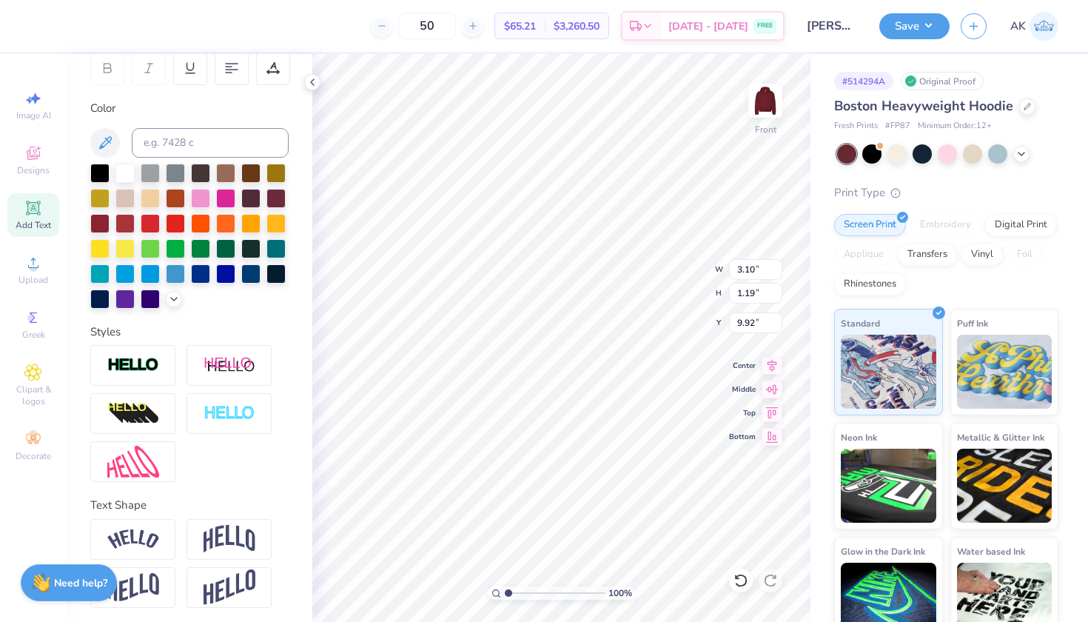
type input "9.71"
type input "11.45"
type input "3.10"
type input "1.19"
type input "9.87"
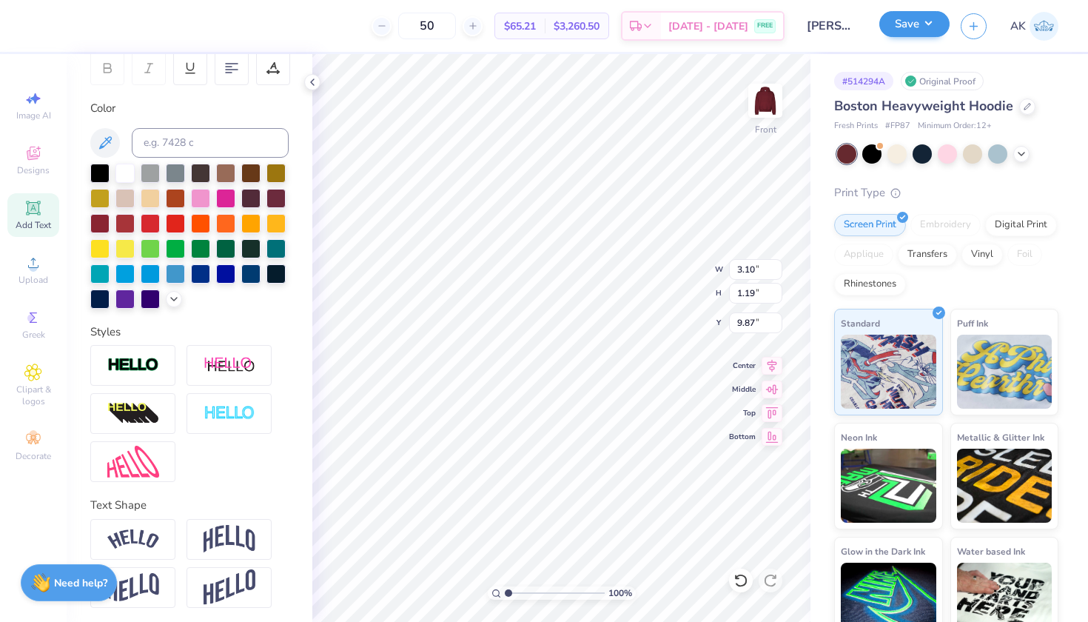
click at [901, 27] on button "Save" at bounding box center [915, 24] width 70 height 26
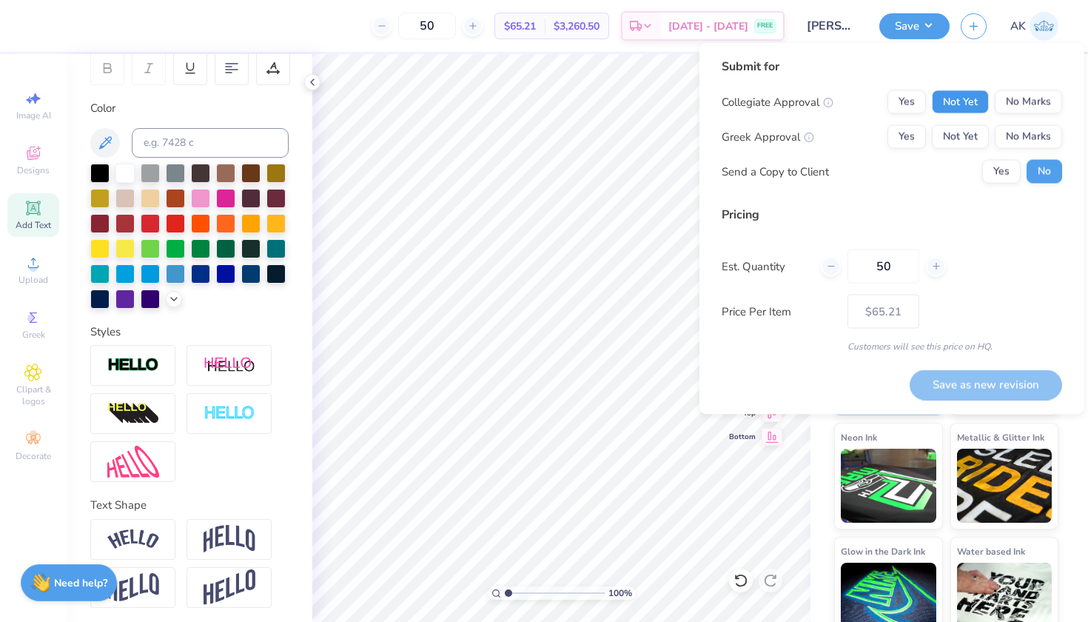
click at [958, 102] on button "Not Yet" at bounding box center [960, 102] width 57 height 24
click at [914, 130] on button "Yes" at bounding box center [907, 137] width 39 height 24
click at [898, 258] on input "50" at bounding box center [884, 267] width 72 height 34
type input "12"
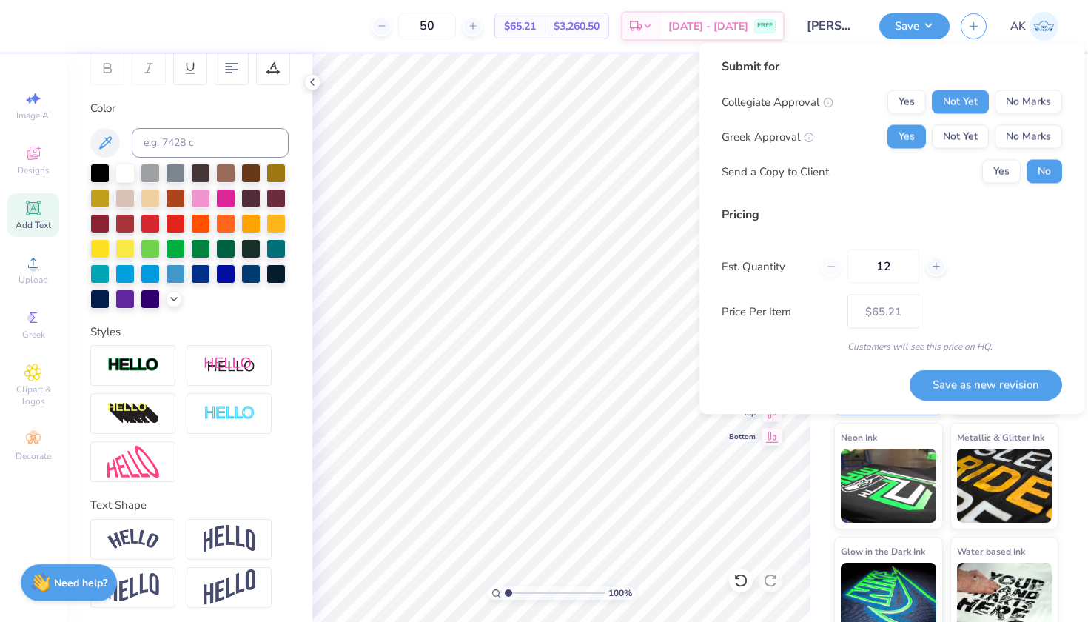
type input "12"
type input "$74.69"
type input "12"
click at [1074, 304] on div "Submit for Collegiate Approval Yes Not Yet No Marks Greek Approval Yes Not Yet …" at bounding box center [892, 229] width 385 height 372
click at [1017, 389] on button "Save as new revision" at bounding box center [986, 384] width 153 height 30
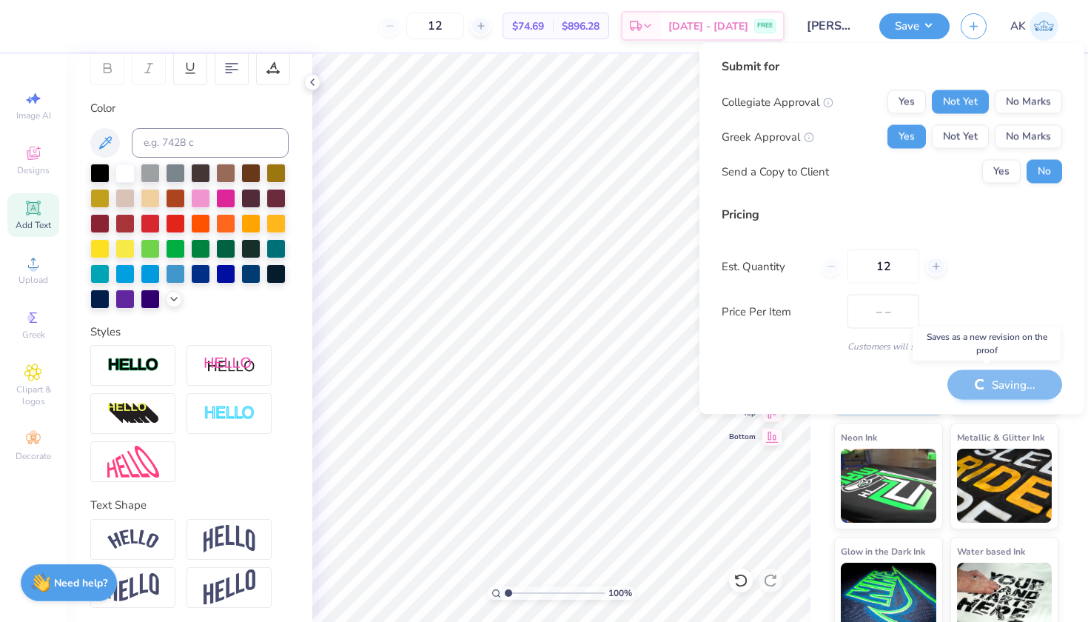
type input "$74.69"
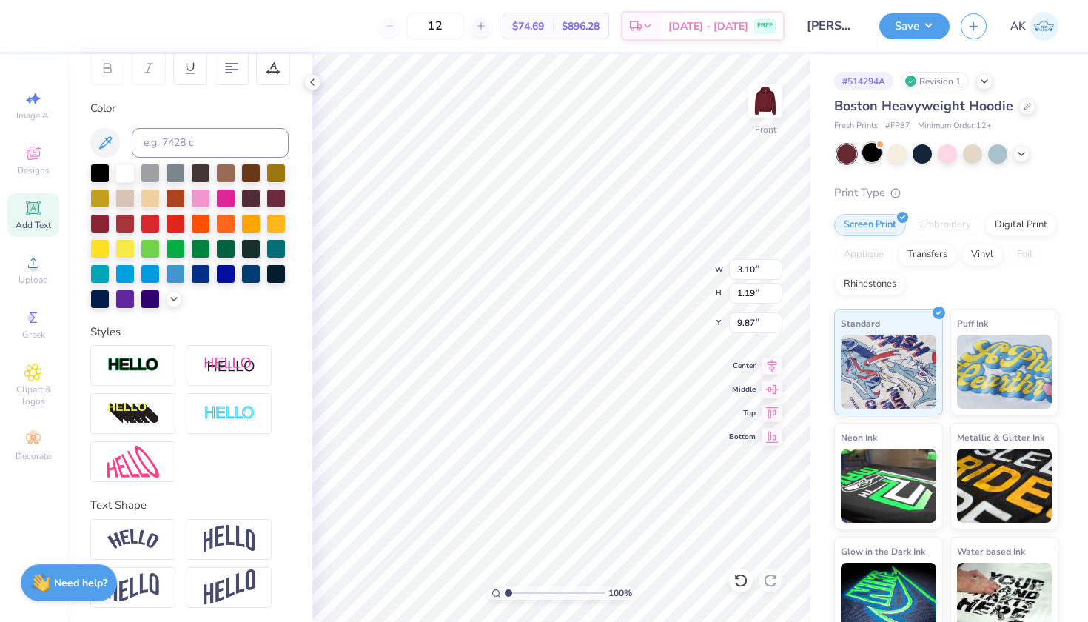
click at [874, 155] on div at bounding box center [872, 152] width 19 height 19
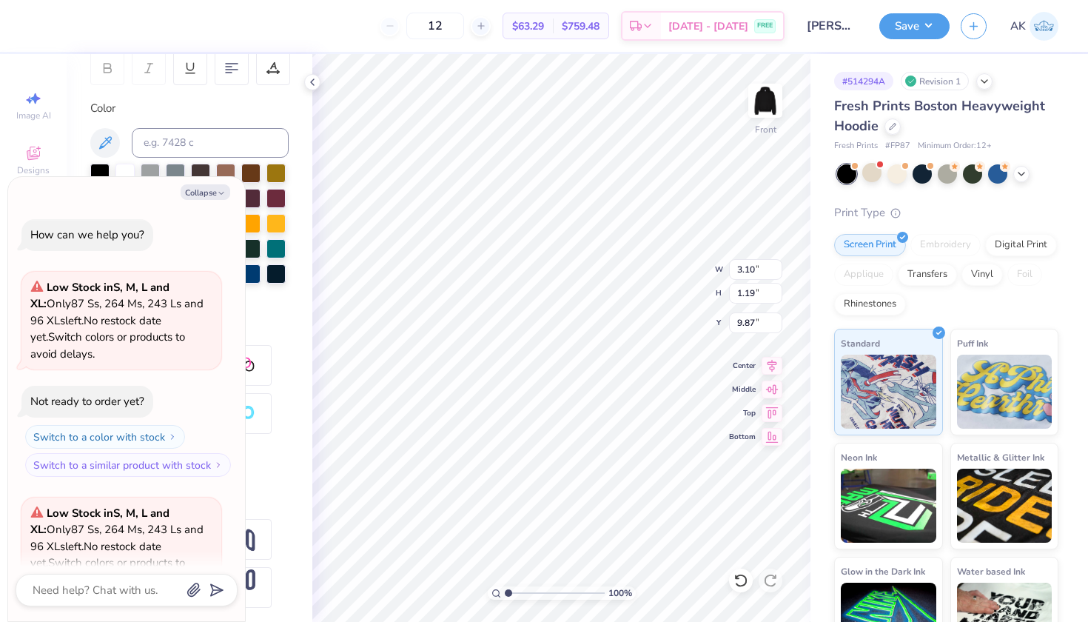
scroll to position [143, 0]
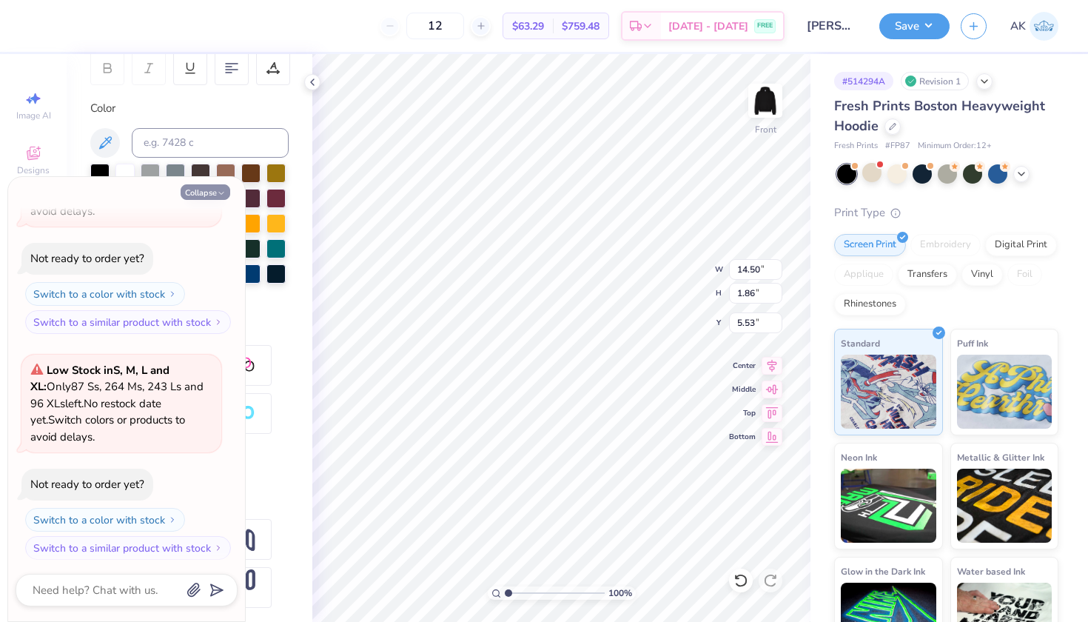
click at [215, 190] on button "Collapse" at bounding box center [206, 192] width 50 height 16
type textarea "x"
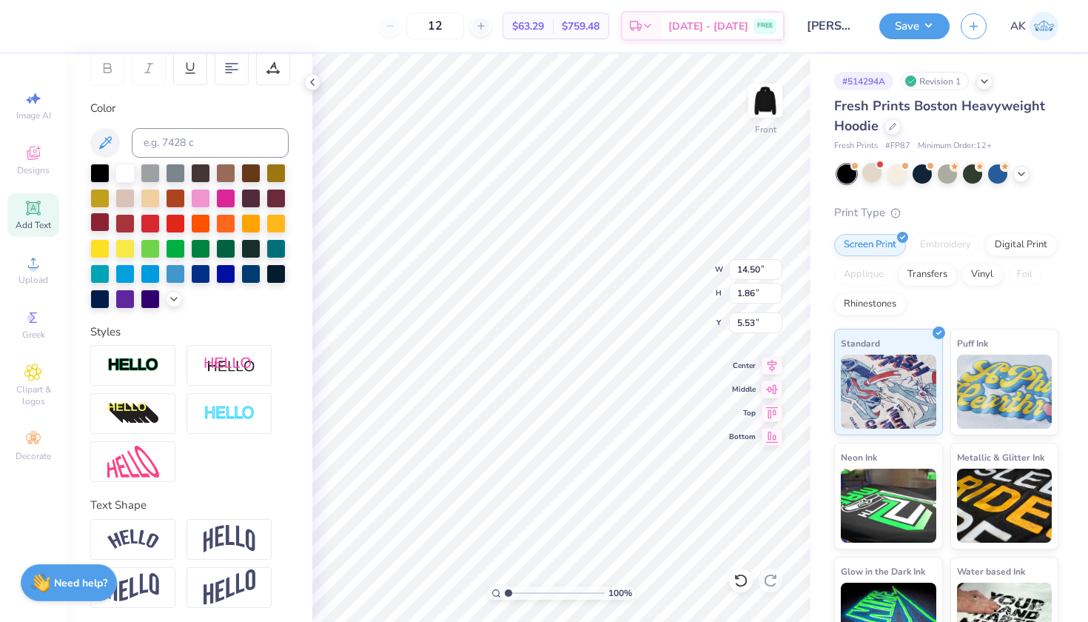
click at [101, 227] on div at bounding box center [99, 221] width 19 height 19
type input "10.77"
type input "13.84"
type input "7.83"
click at [96, 224] on div at bounding box center [99, 221] width 19 height 19
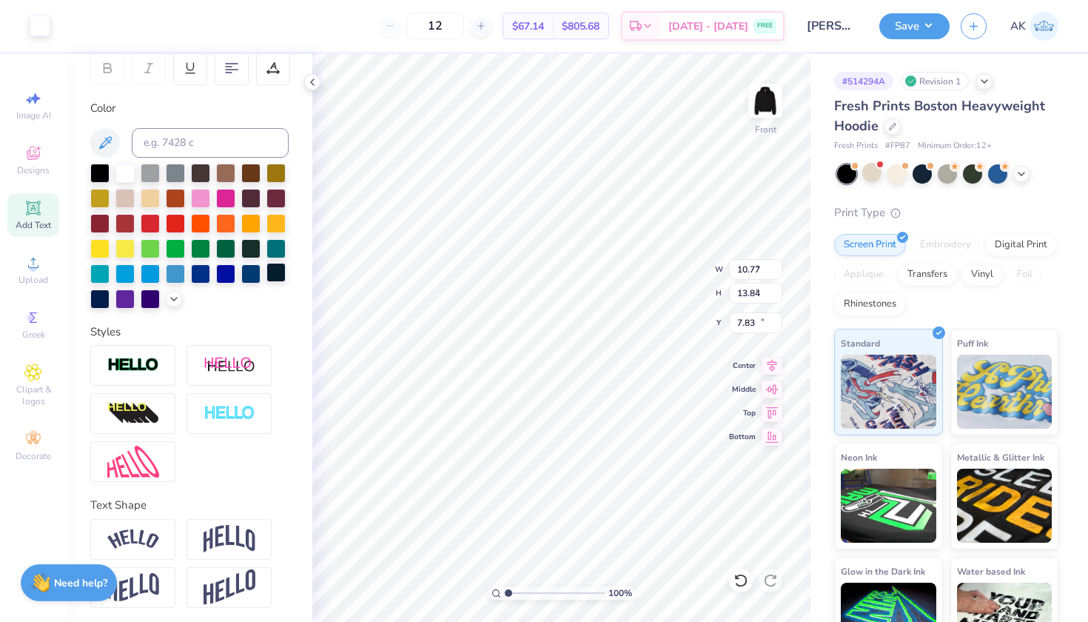
type input "4.72"
type input "1.22"
type input "11.45"
click at [98, 224] on div at bounding box center [99, 221] width 19 height 19
type input "3.10"
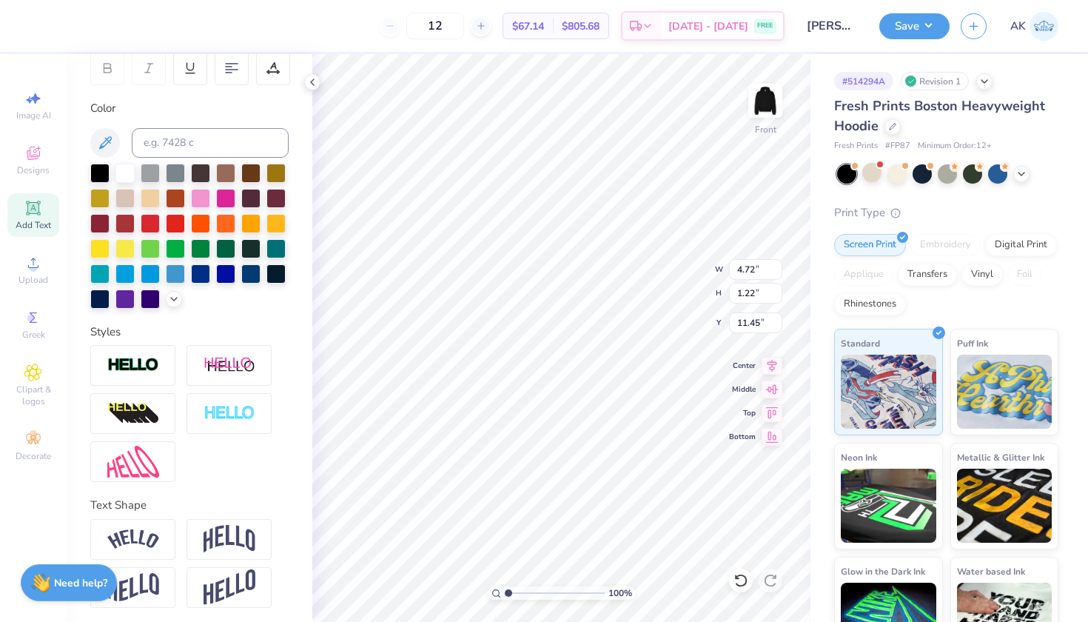
type input "1.19"
type input "9.87"
click at [98, 217] on div at bounding box center [99, 221] width 19 height 19
type input "10.77"
type input "13.84"
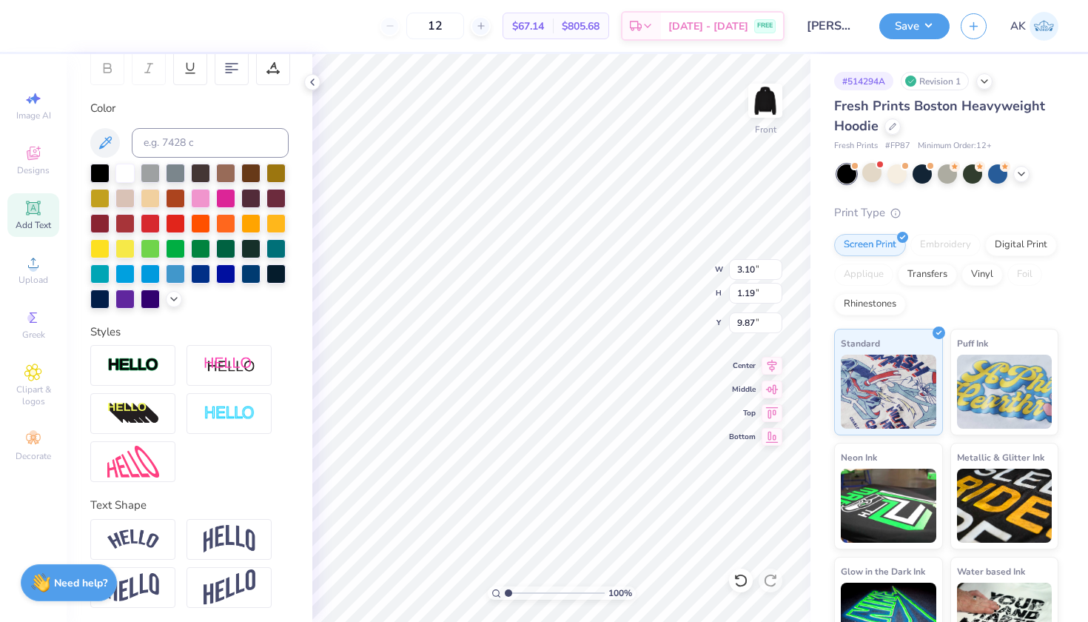
type input "7.83"
type input "1.86"
type input "1.53"
type input "17.38"
click at [98, 213] on div at bounding box center [99, 221] width 19 height 19
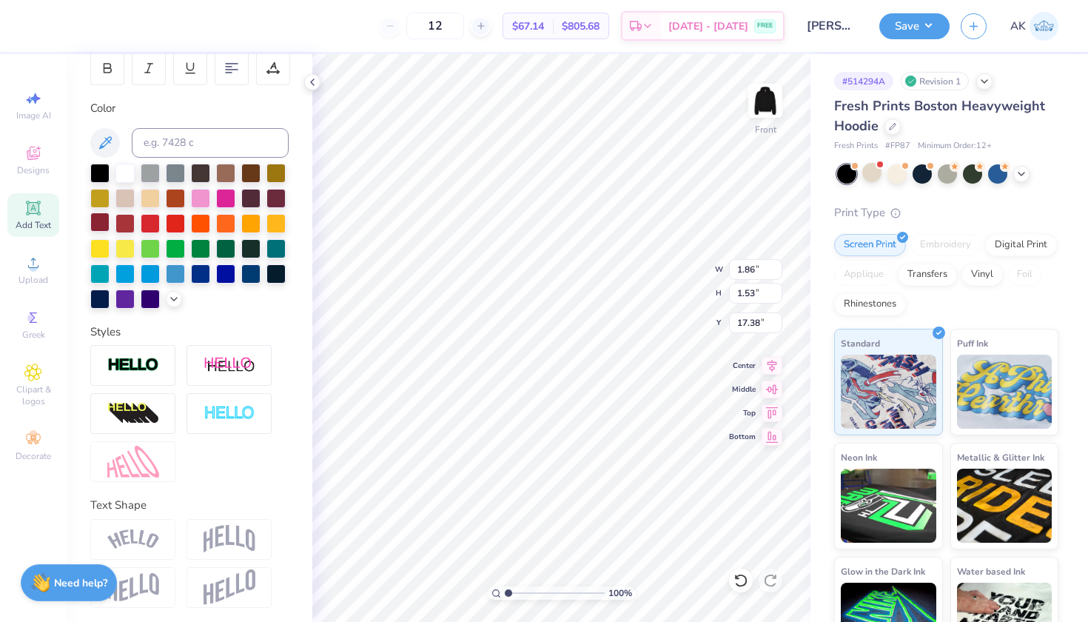
click at [100, 221] on div at bounding box center [99, 221] width 19 height 19
type input "1.89"
type input "1.55"
type input "18.91"
click at [101, 222] on div at bounding box center [99, 221] width 19 height 19
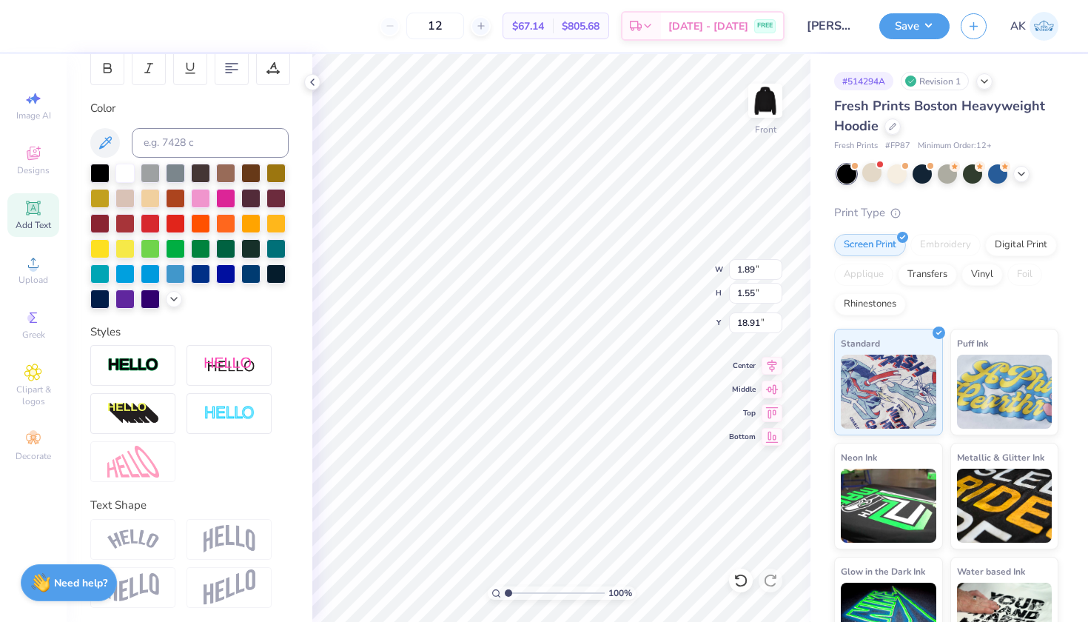
type input "0.26"
type input "11.45"
click at [94, 224] on div at bounding box center [99, 221] width 19 height 19
type input "10.77"
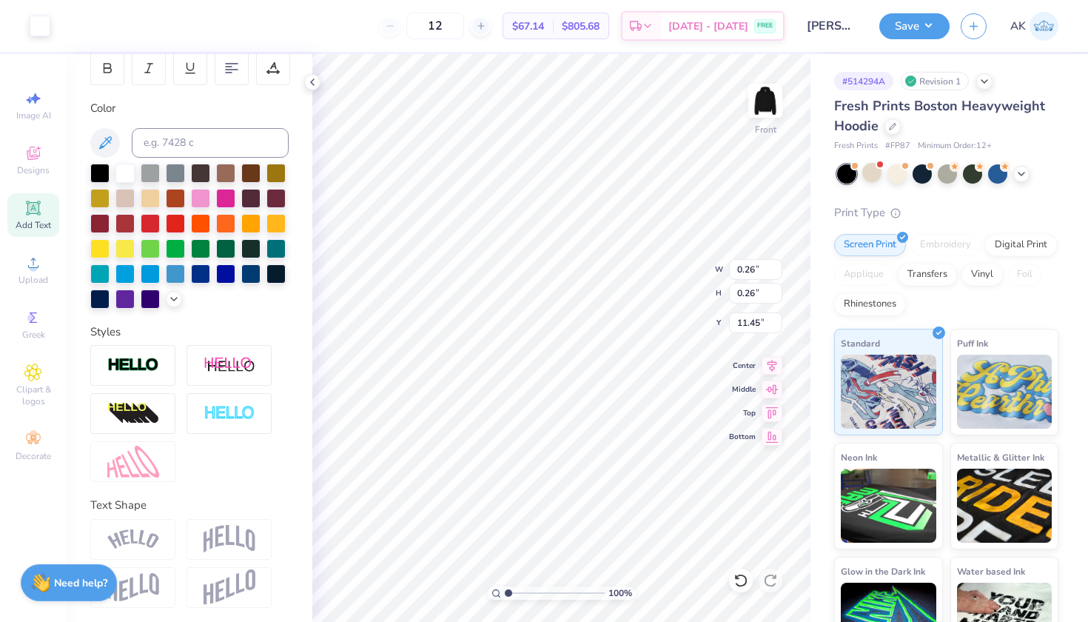
type input "13.84"
type input "7.83"
click at [100, 224] on div at bounding box center [99, 221] width 19 height 19
click at [319, 87] on div at bounding box center [312, 82] width 16 height 16
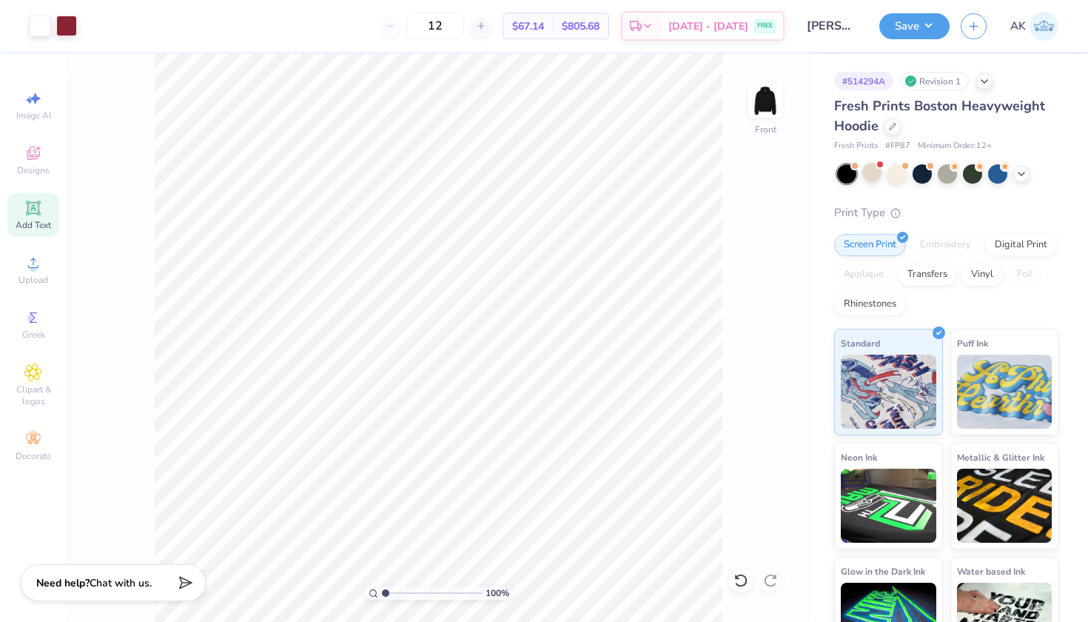
click at [1054, 30] on img at bounding box center [1044, 26] width 29 height 29
